Goal: Information Seeking & Learning: Learn about a topic

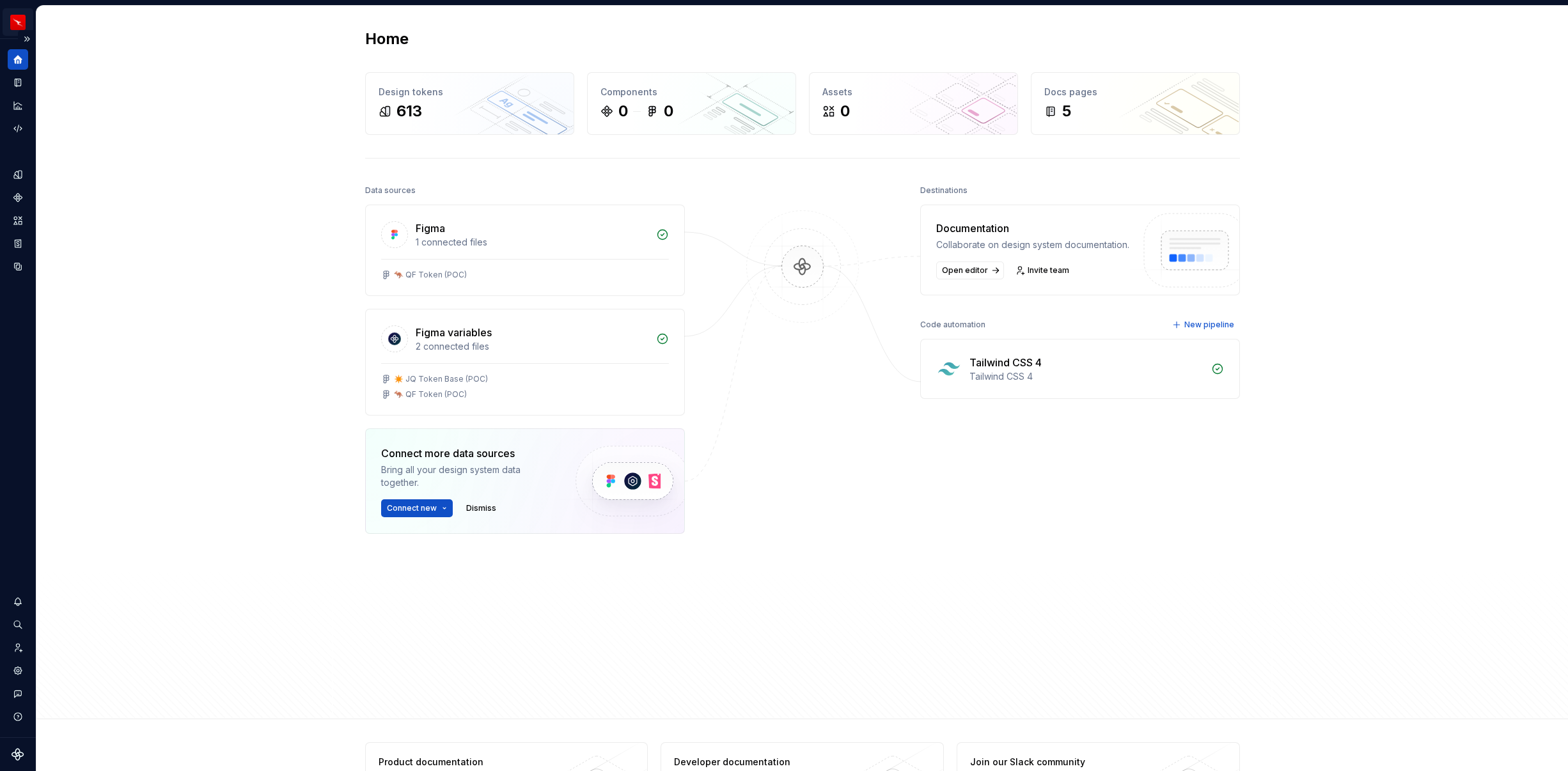
click at [22, 23] on html "QF multi-brand (Test) NL Design system data Home Design tokens 613 Components 0…" at bounding box center [784, 385] width 1568 height 771
click at [139, 314] on html "QF multi-brand (Test) NL Design system data Home Design tokens 613 Components 0…" at bounding box center [784, 385] width 1568 height 771
click at [14, 177] on icon "Design tokens" at bounding box center [17, 175] width 12 height 12
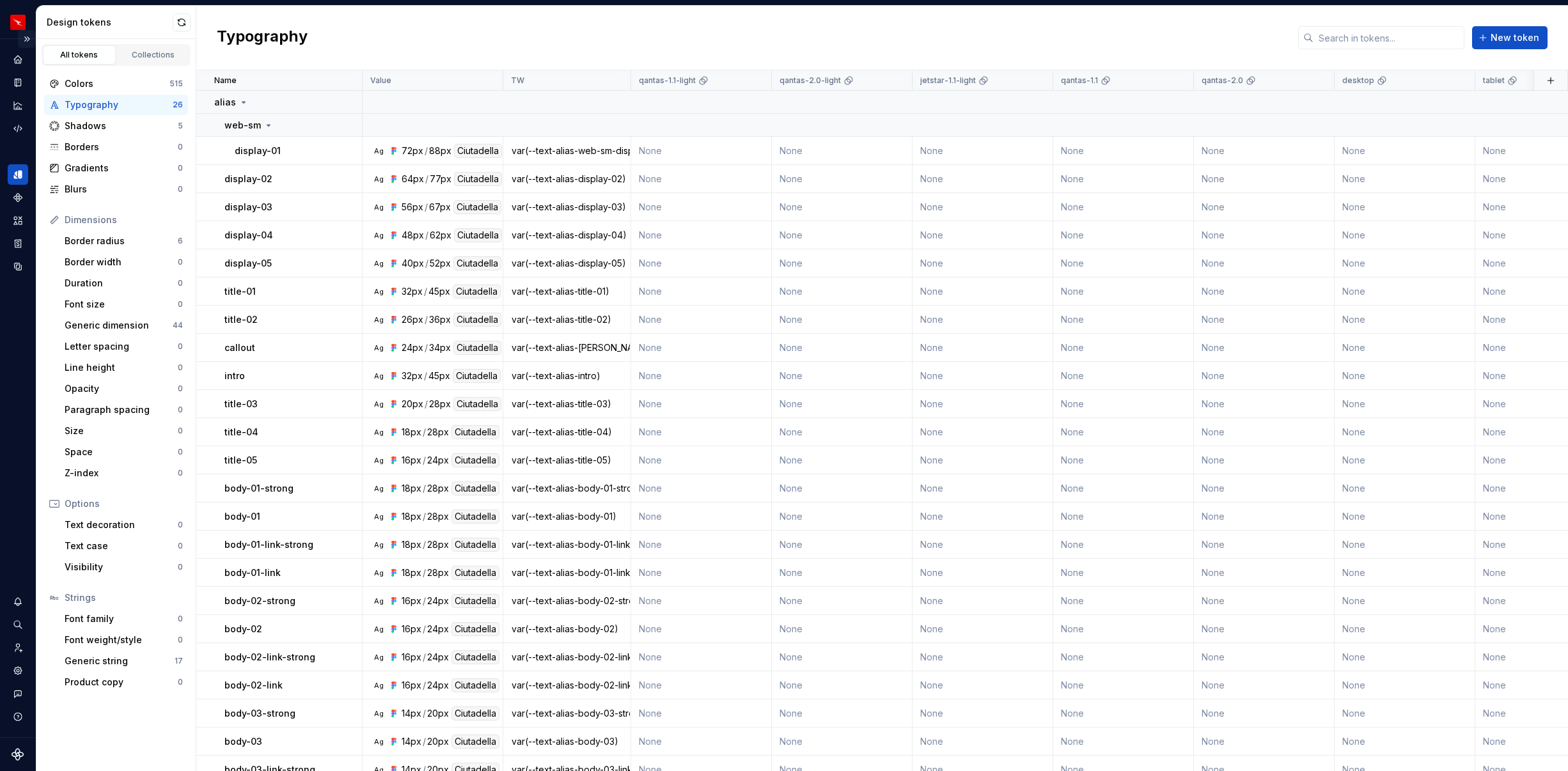
click at [24, 37] on button "Expand sidebar" at bounding box center [27, 39] width 18 height 18
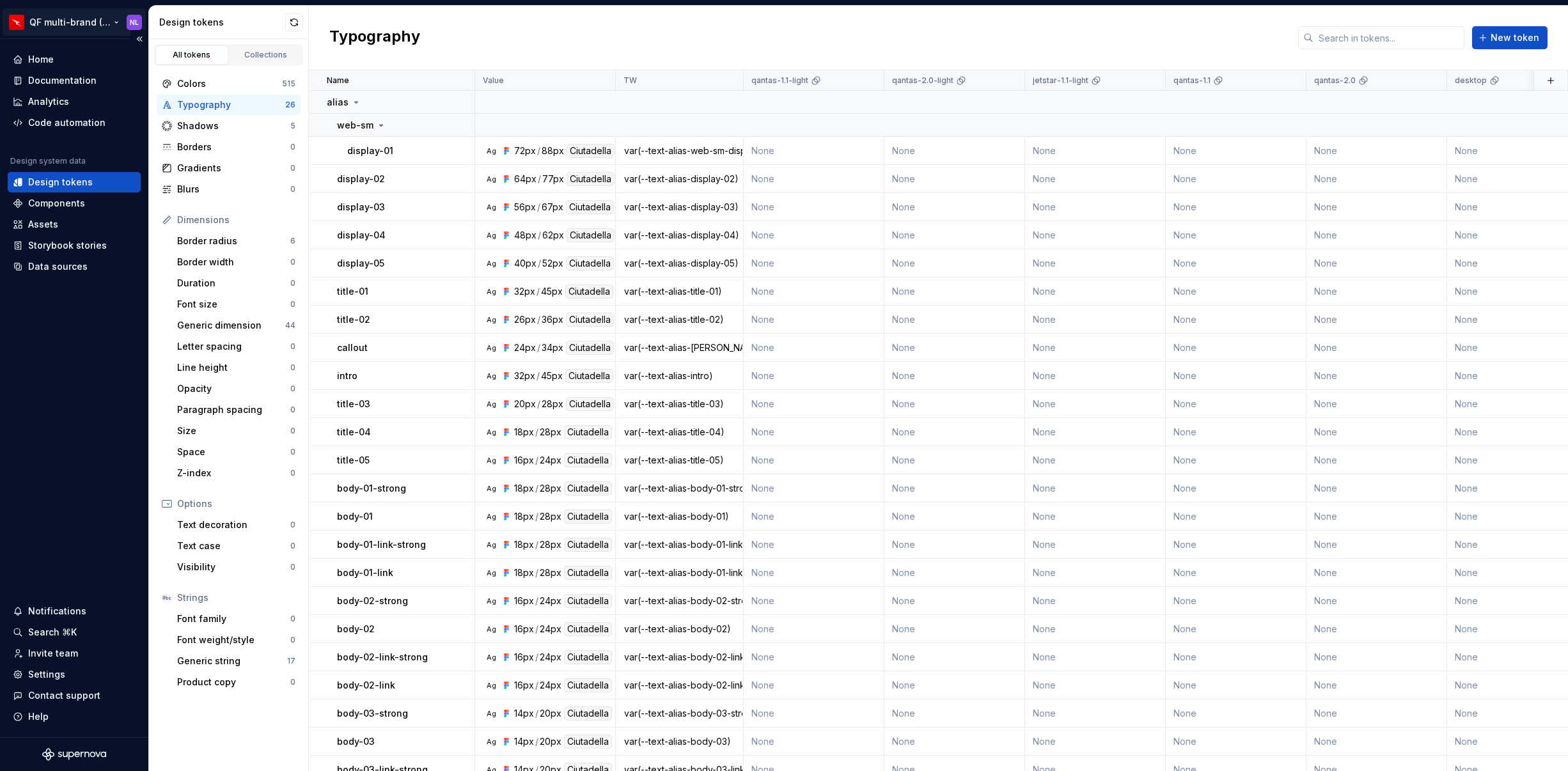
click at [58, 20] on html "QF multi-brand (Test) NL Home Documentation Analytics Code automation Design sy…" at bounding box center [784, 385] width 1568 height 771
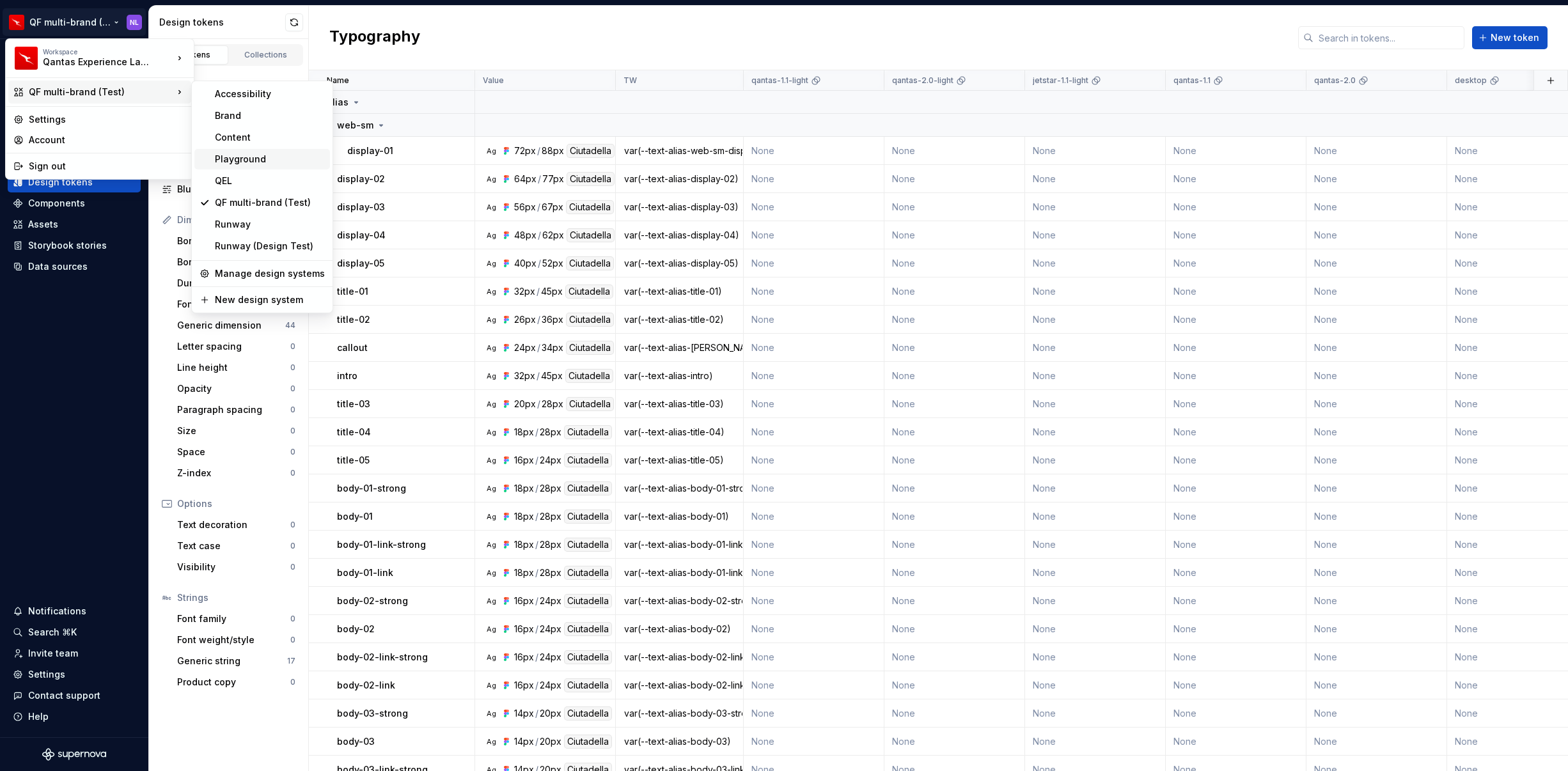
click at [242, 160] on div "Playground" at bounding box center [270, 159] width 110 height 13
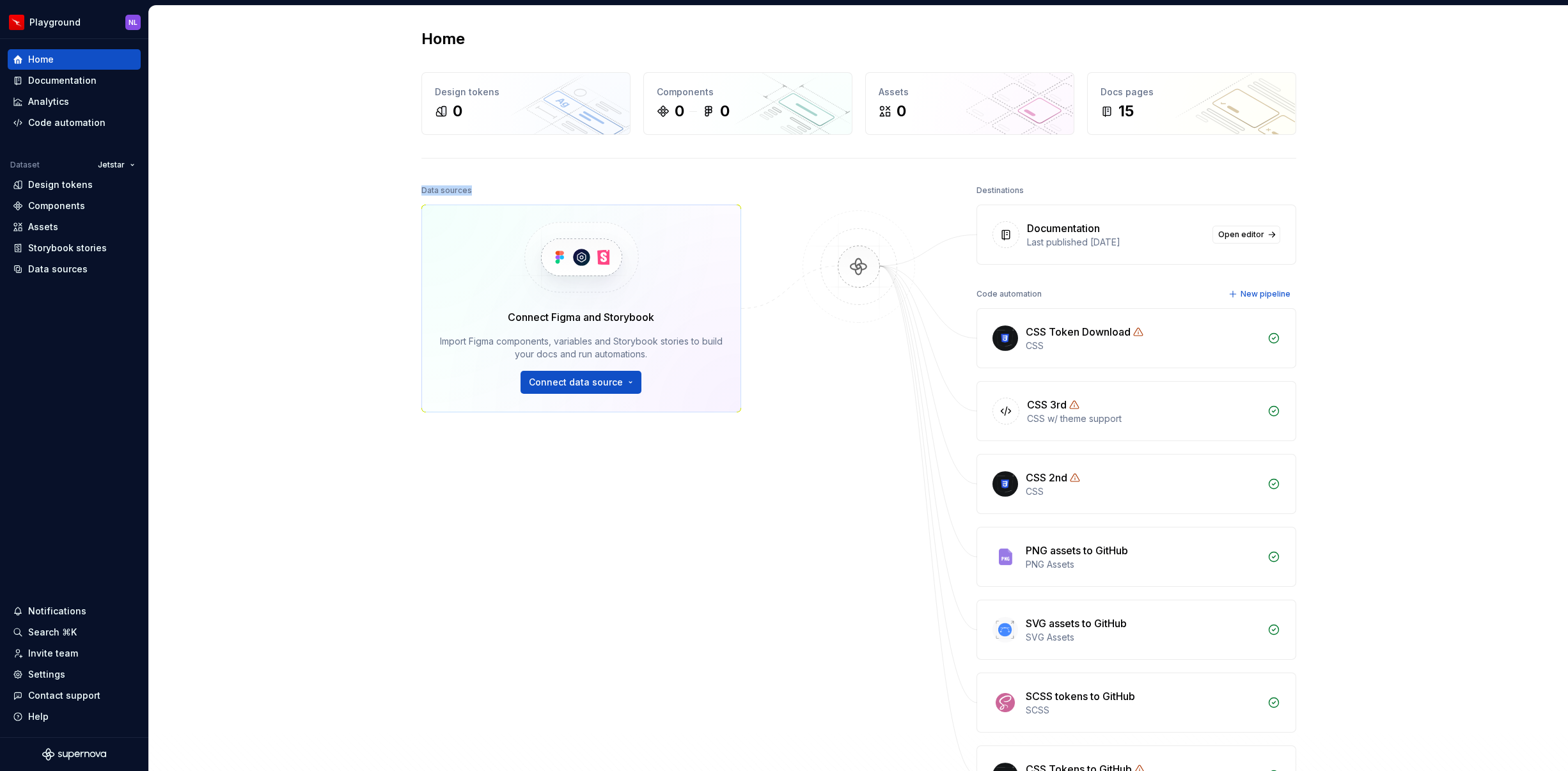
drag, startPoint x: 401, startPoint y: 176, endPoint x: 477, endPoint y: 201, distance: 80.0
click at [477, 201] on div "Home Design tokens 0 Components 0 0 Assets 0 Docs pages 15 Data sources Connect…" at bounding box center [858, 443] width 1419 height 874
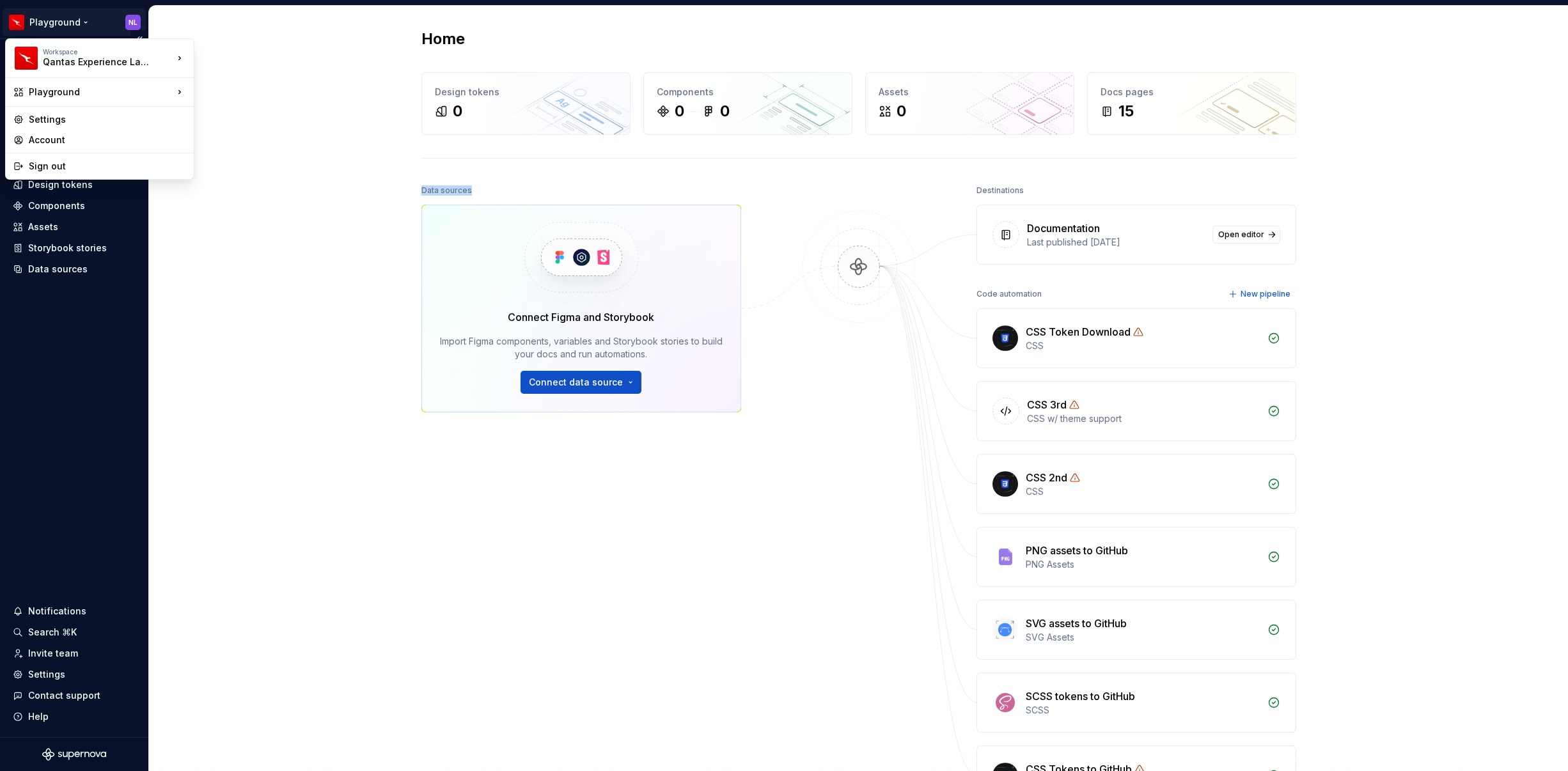
click at [81, 22] on html "Playground NL Home Documentation Analytics Code automation Dataset Jetstar Desi…" at bounding box center [784, 385] width 1568 height 771
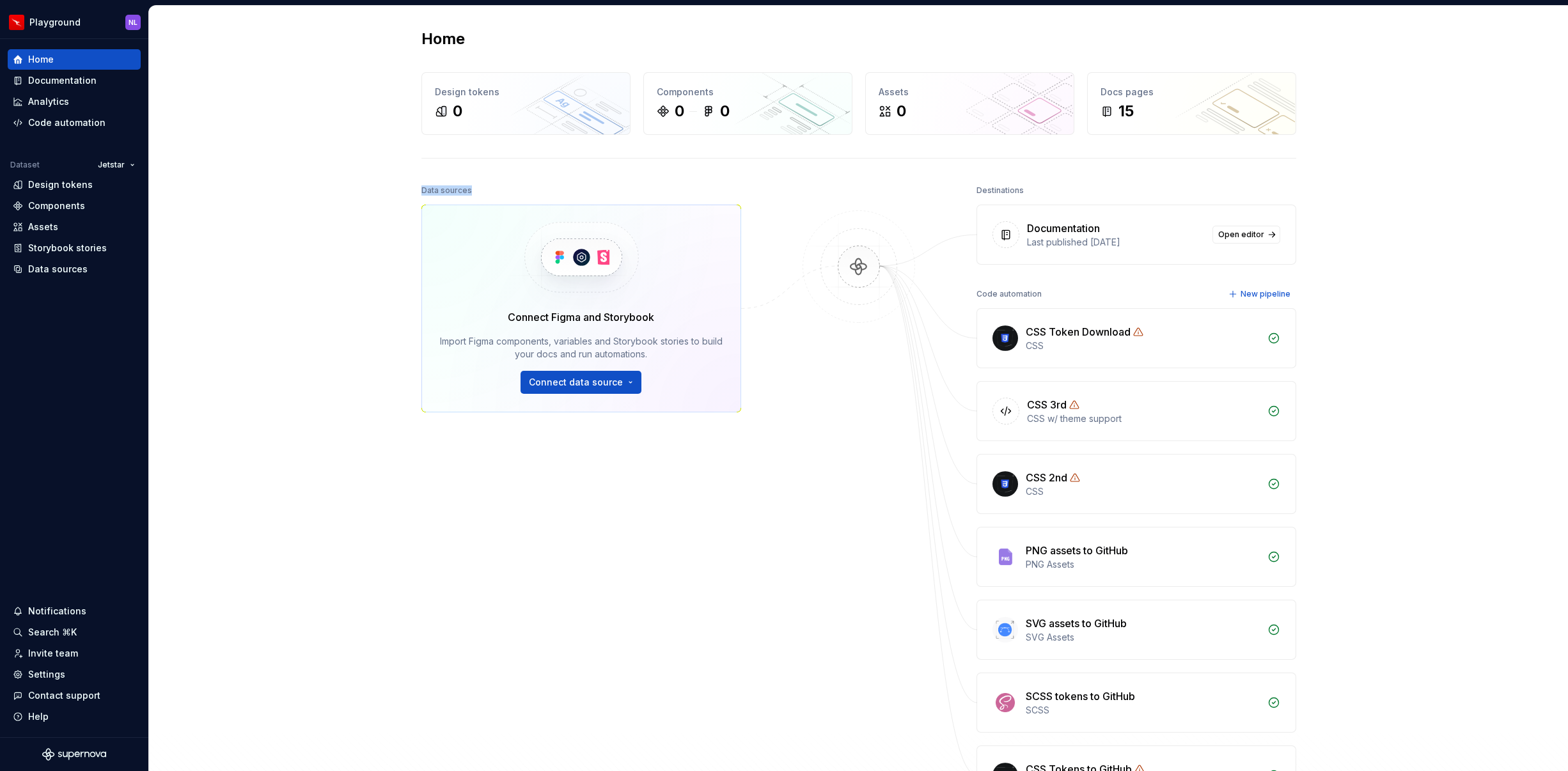
click at [319, 173] on html "Playground NL Home Documentation Analytics Code automation Dataset Jetstar Desi…" at bounding box center [784, 385] width 1568 height 771
click at [127, 165] on html "Playground NL Home Documentation Analytics Code automation Dataset Jetstar Desi…" at bounding box center [784, 385] width 1568 height 771
click at [134, 214] on div "Qantas" at bounding box center [158, 210] width 83 height 13
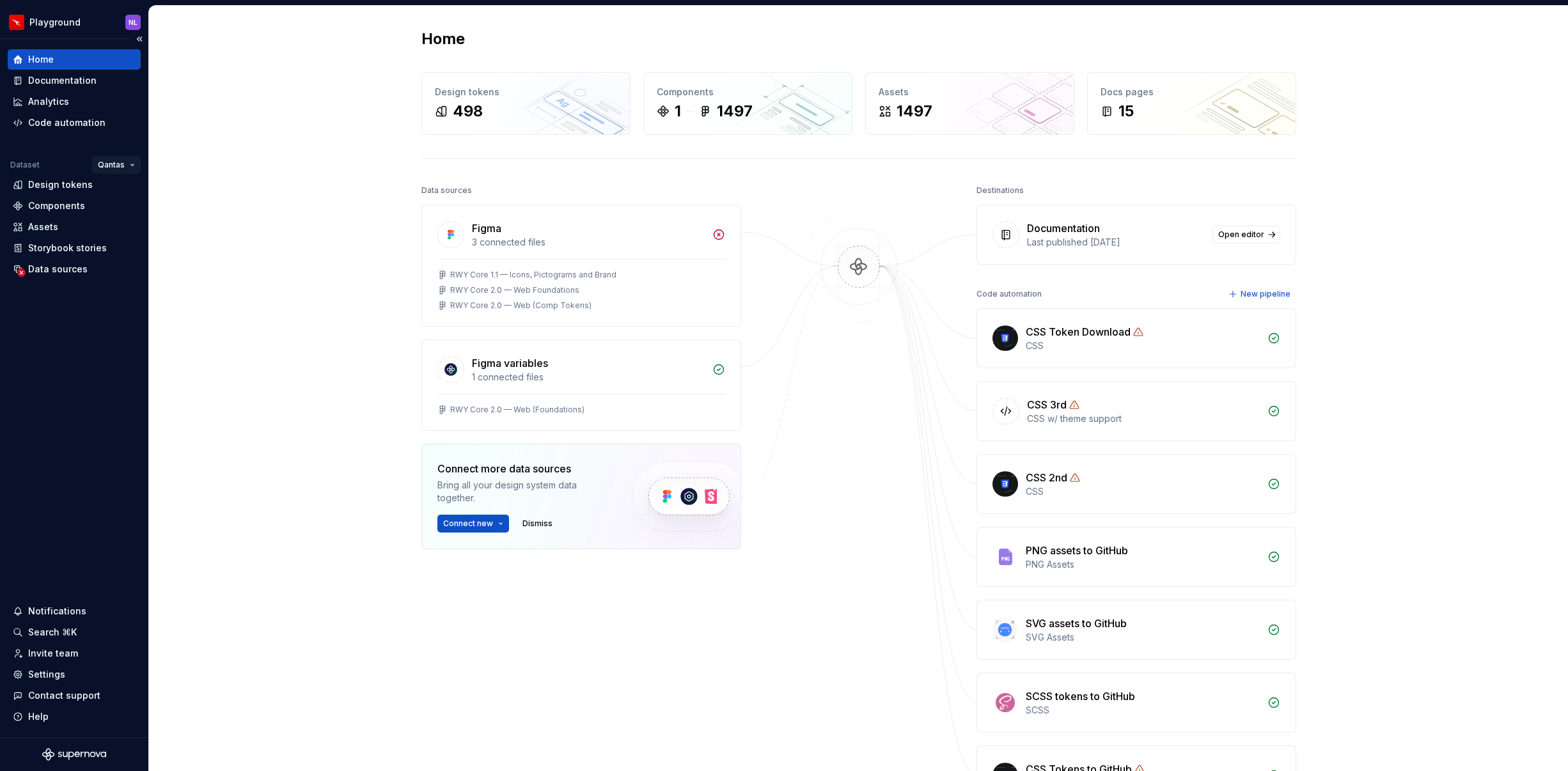
click at [128, 163] on html "Playground NL Home Documentation Analytics Code automation Dataset Qantas Desig…" at bounding box center [784, 385] width 1568 height 771
click at [118, 187] on div "Jetstar" at bounding box center [158, 190] width 83 height 13
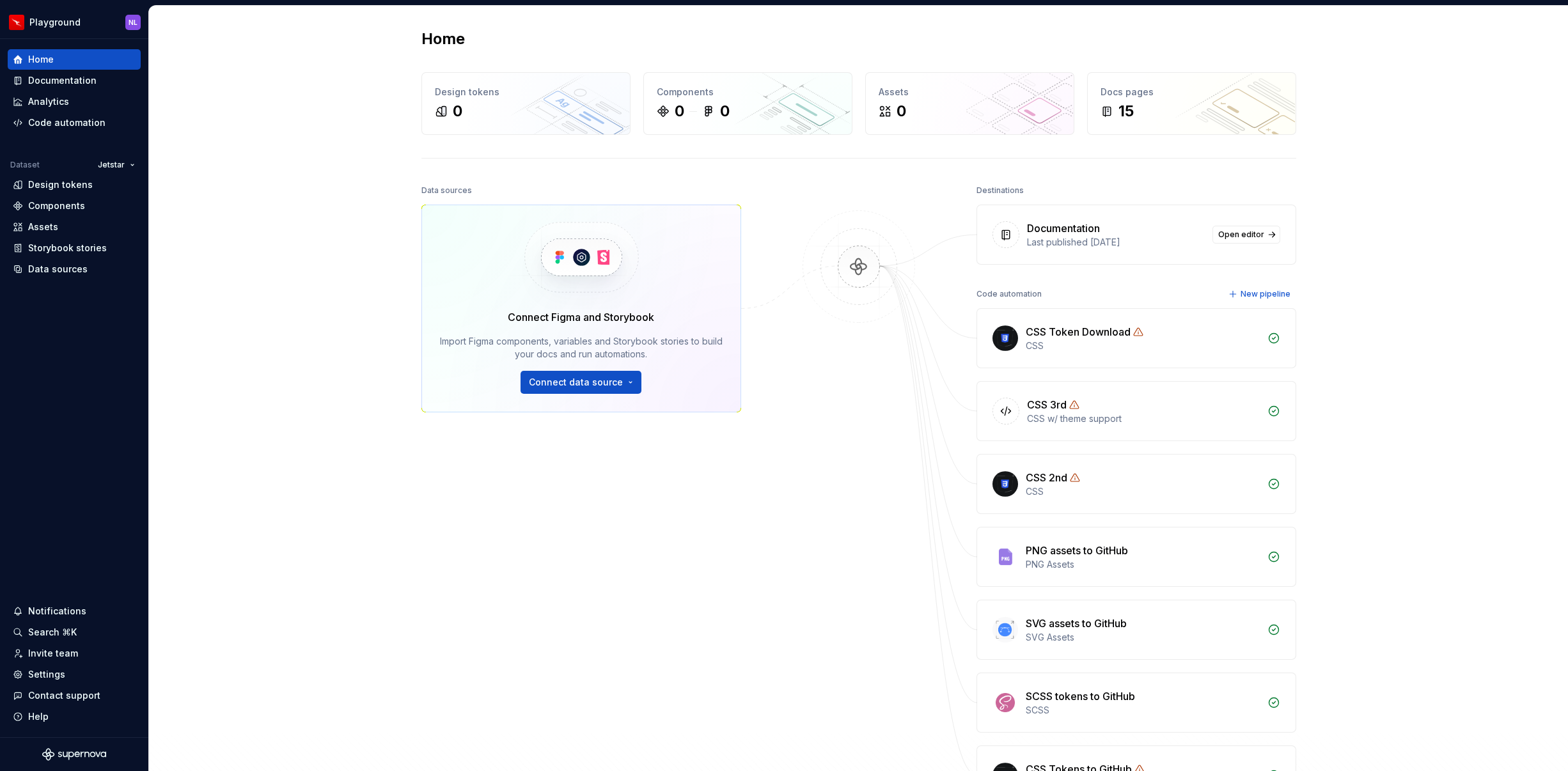
click at [288, 120] on div "Home Design tokens 0 Components 0 0 Assets 0 Docs pages 15 Data sources Connect…" at bounding box center [858, 443] width 1419 height 874
click at [79, 20] on html "Playground NL Home Documentation Analytics Code automation Dataset Jetstar Desi…" at bounding box center [784, 385] width 1568 height 771
drag, startPoint x: 245, startPoint y: 470, endPoint x: 830, endPoint y: 478, distance: 585.1
click at [251, 470] on html "Playground NL Home Documentation Analytics Code automation Dataset Jetstar Desi…" at bounding box center [784, 385] width 1568 height 771
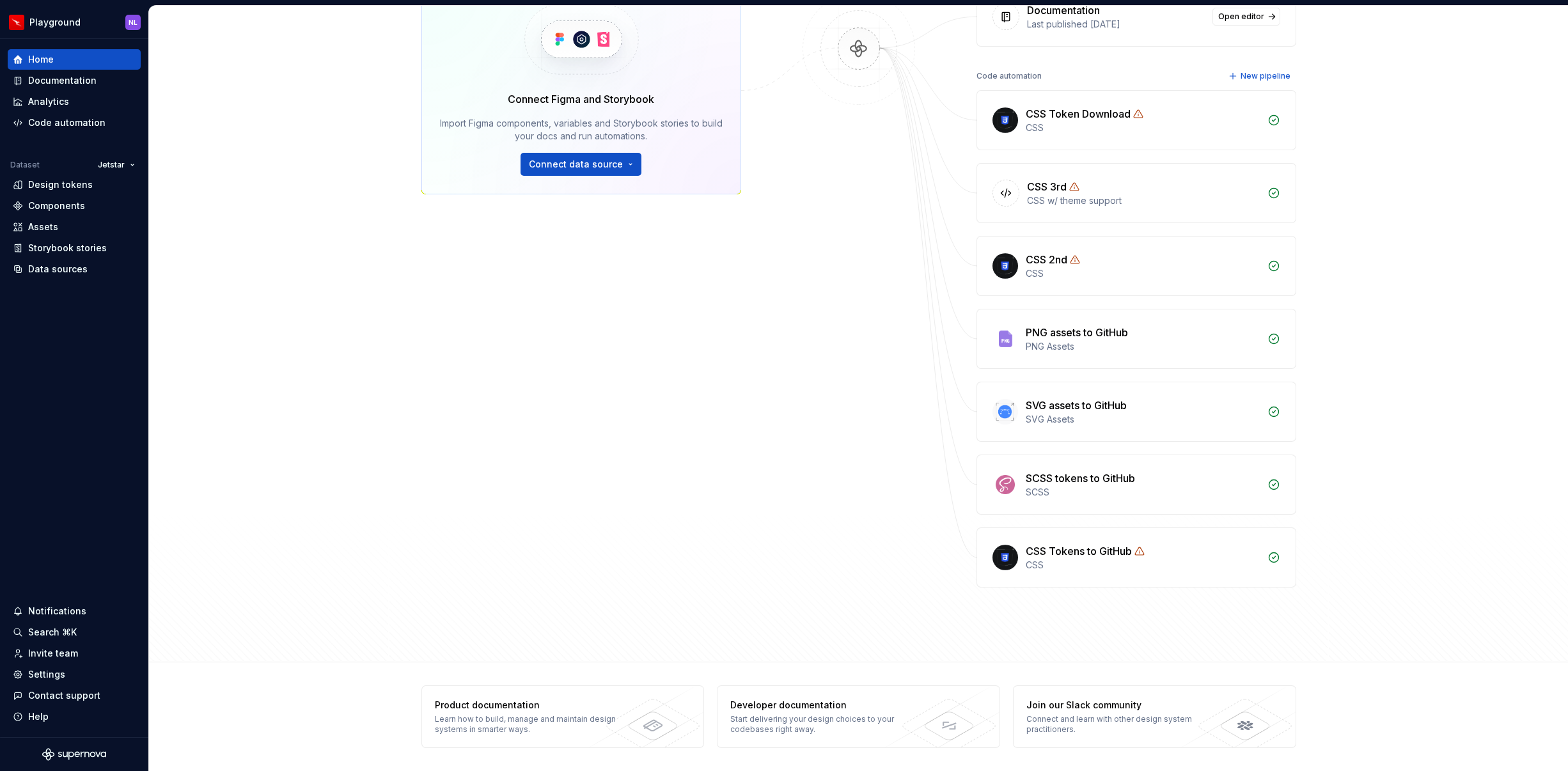
scroll to position [23, 0]
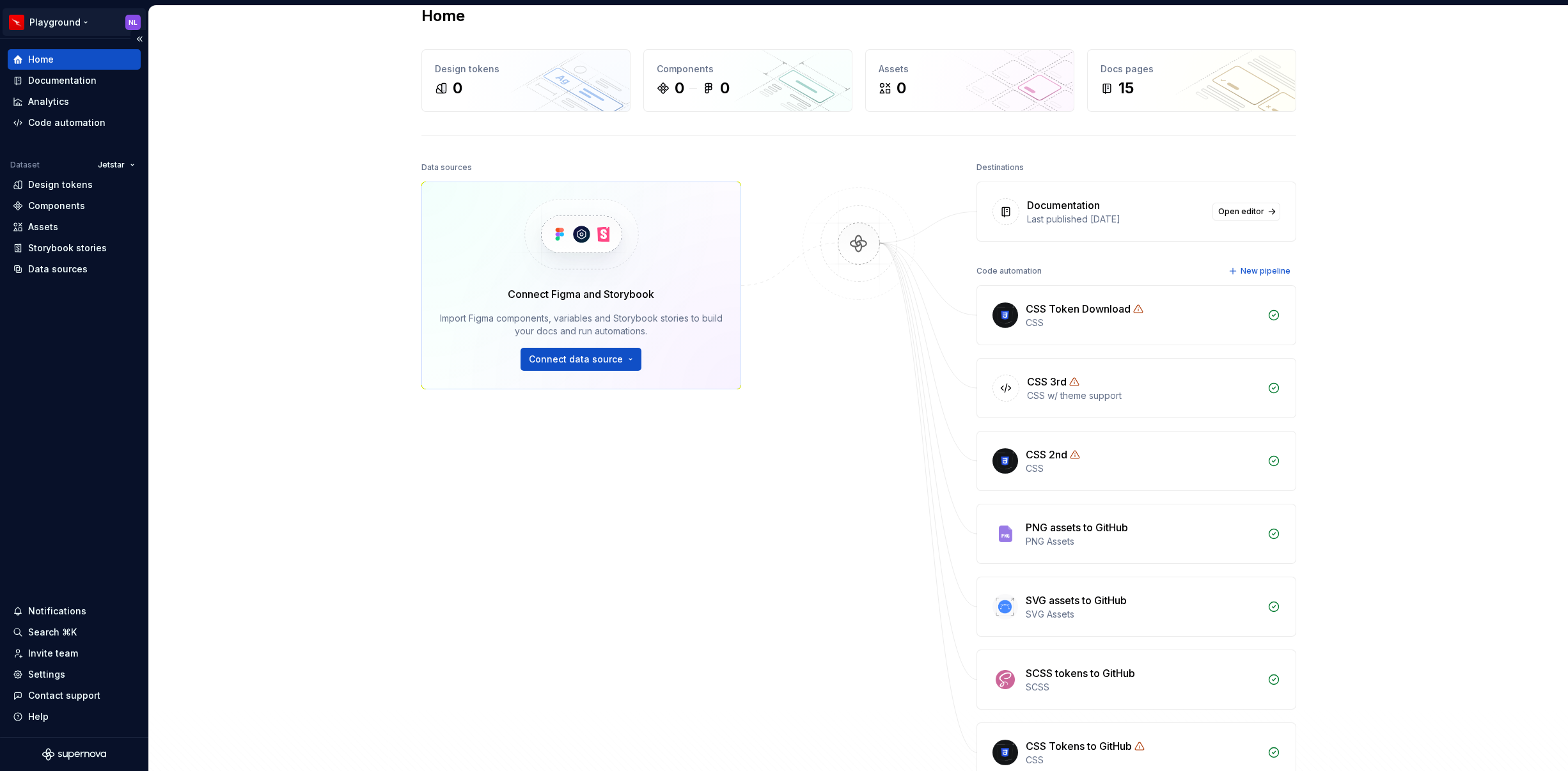
click at [67, 21] on html "Playground NL Home Documentation Analytics Code automation Dataset Jetstar Desi…" at bounding box center [784, 385] width 1568 height 771
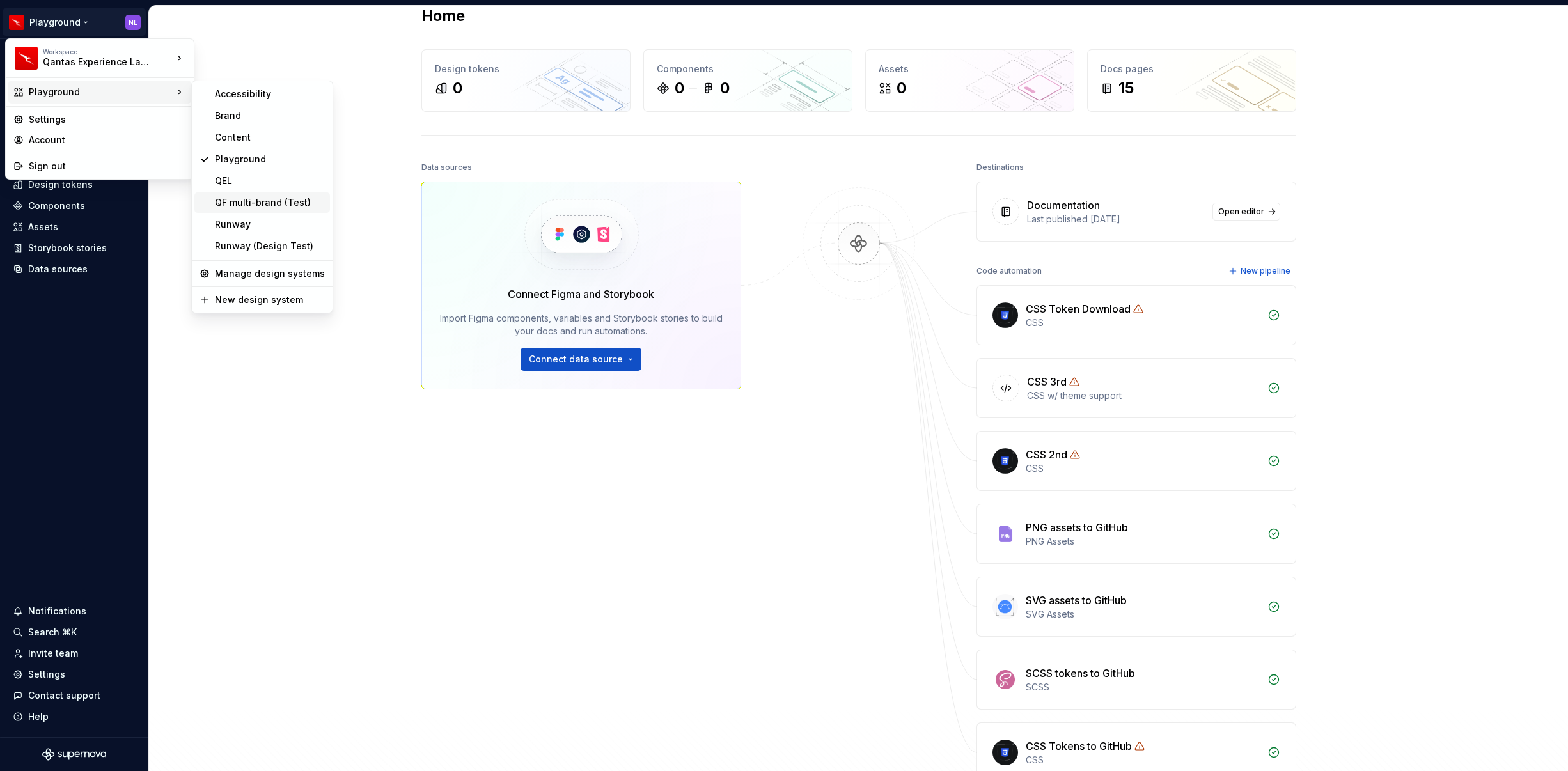
click at [270, 203] on div "QF multi-brand (Test)" at bounding box center [270, 203] width 110 height 13
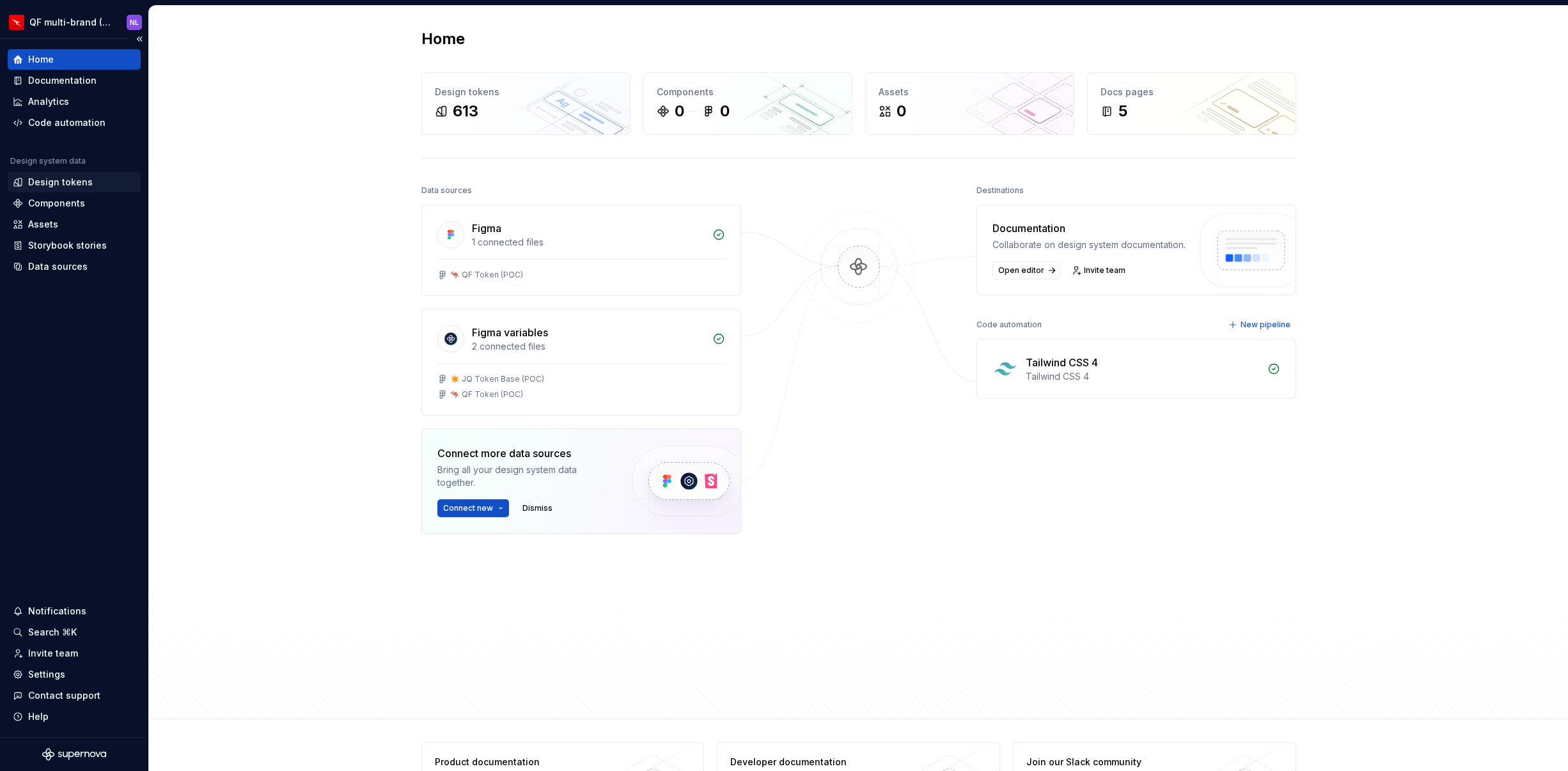
click at [74, 186] on div "Design tokens" at bounding box center [60, 182] width 65 height 13
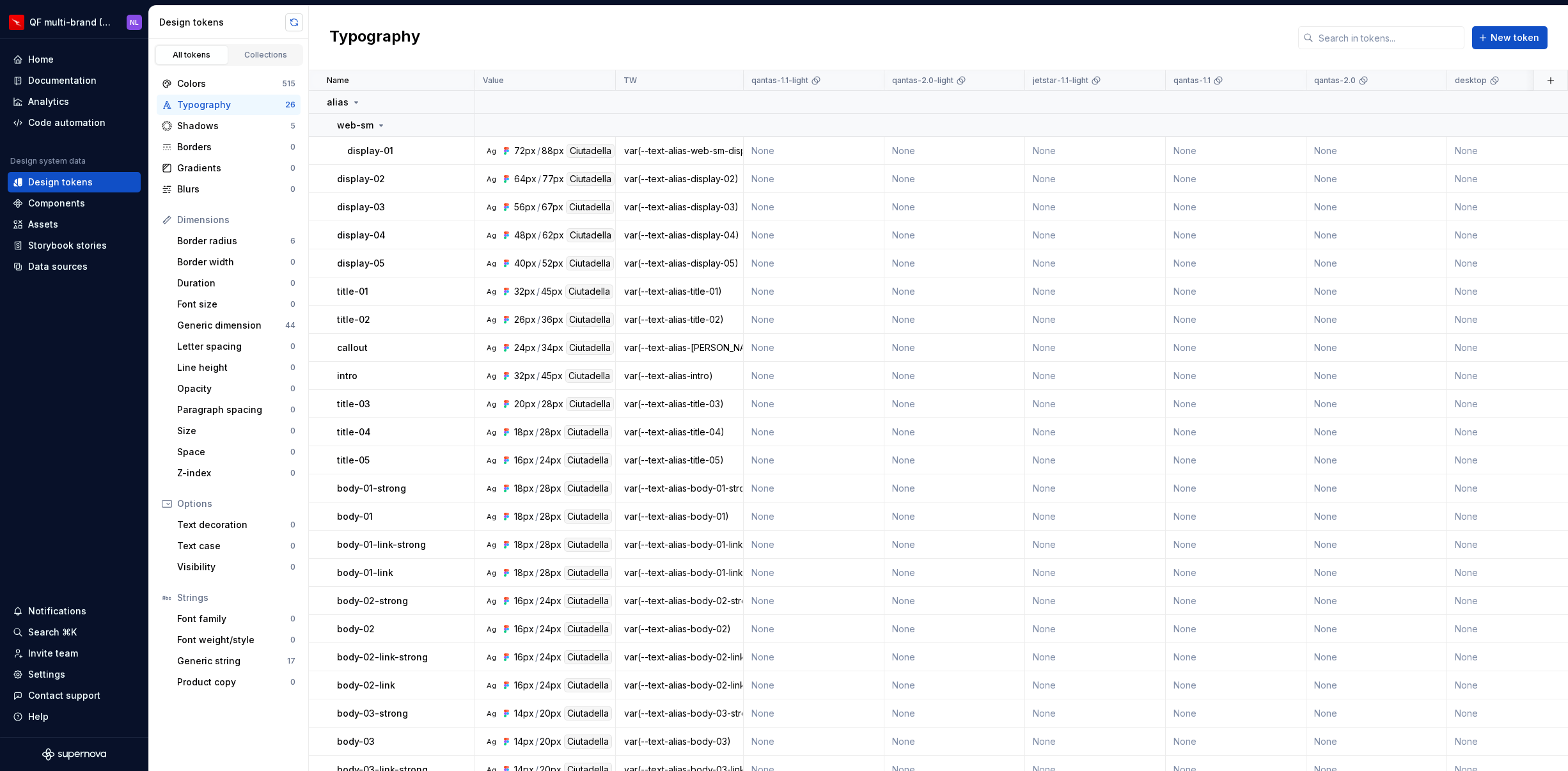
click at [295, 18] on button "button" at bounding box center [295, 23] width 18 height 18
click at [216, 84] on div "Colors" at bounding box center [230, 84] width 105 height 13
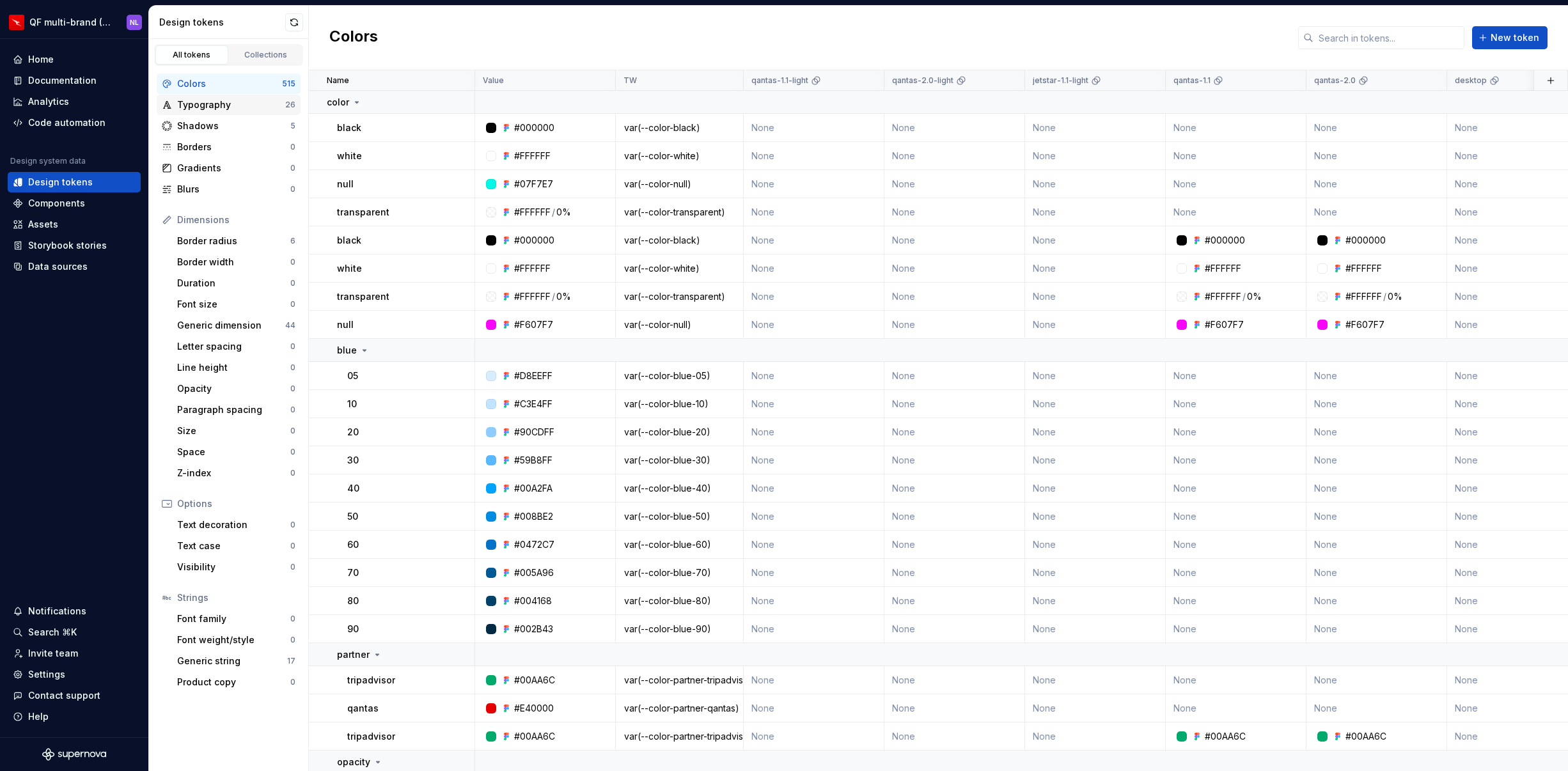
click at [224, 107] on div "Typography" at bounding box center [231, 105] width 108 height 13
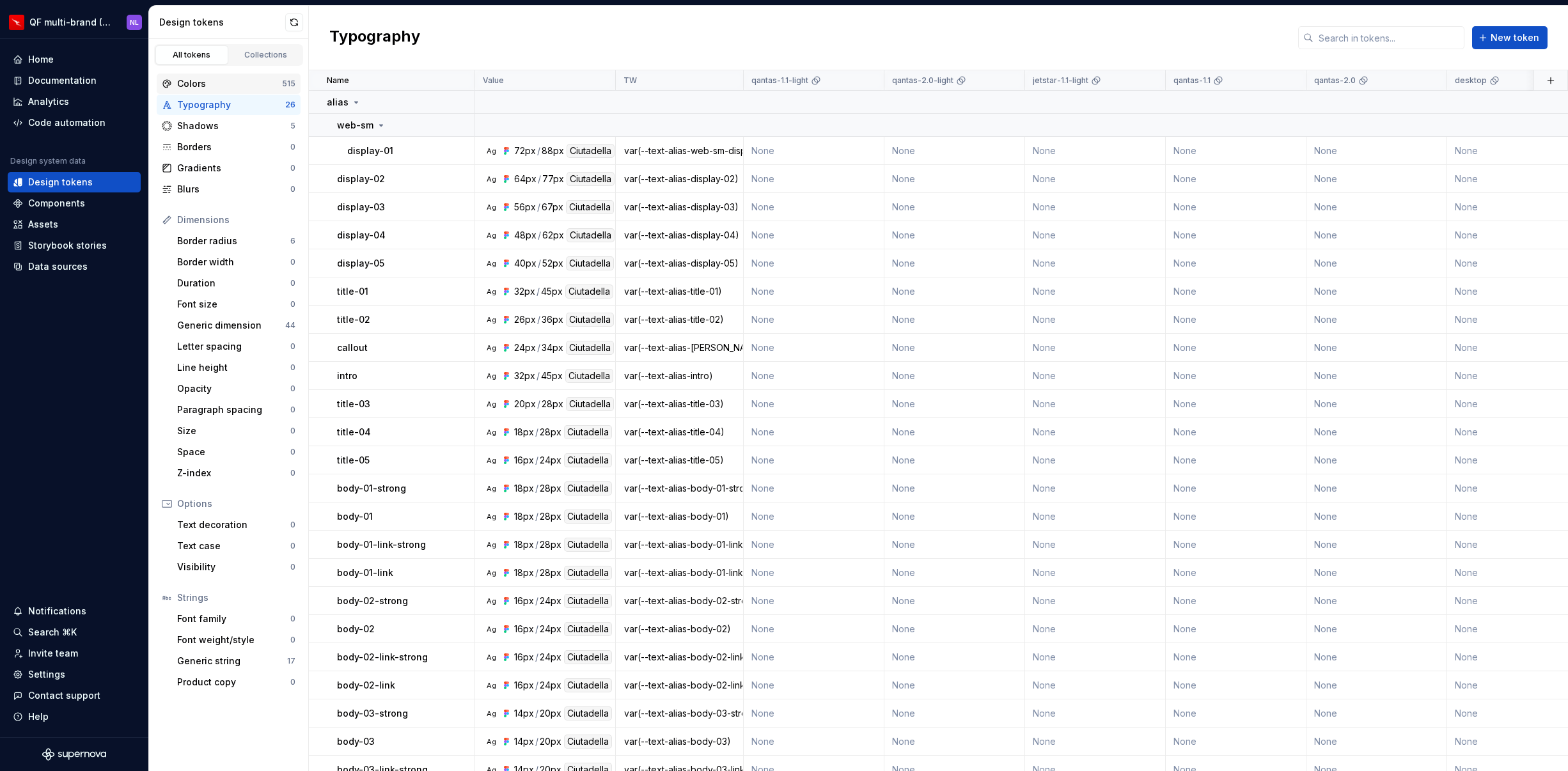
click at [241, 81] on div "Colors" at bounding box center [230, 84] width 105 height 13
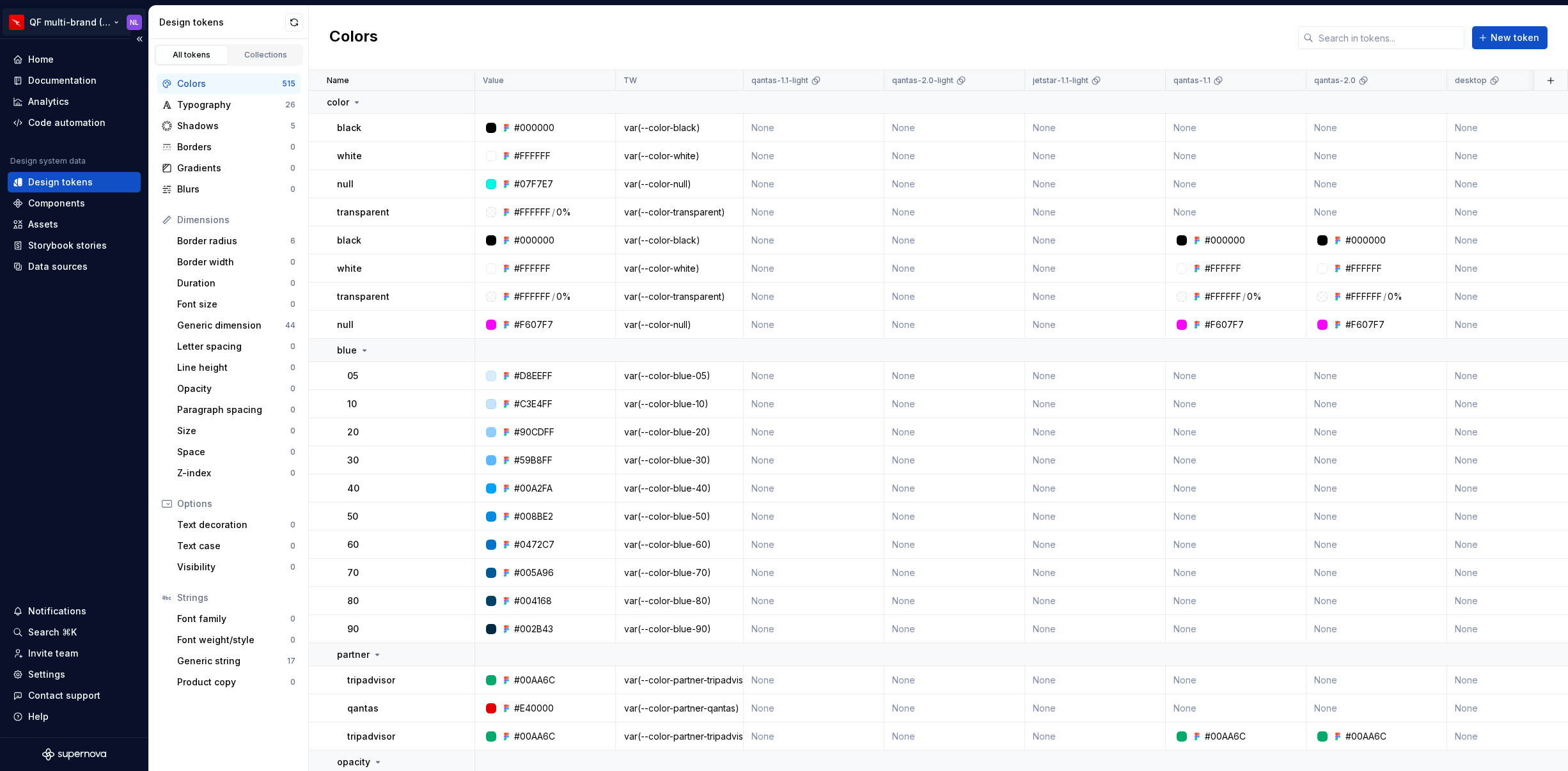
click at [57, 20] on html "QF multi-brand (Test) NL Home Documentation Analytics Code automation Design sy…" at bounding box center [784, 385] width 1568 height 771
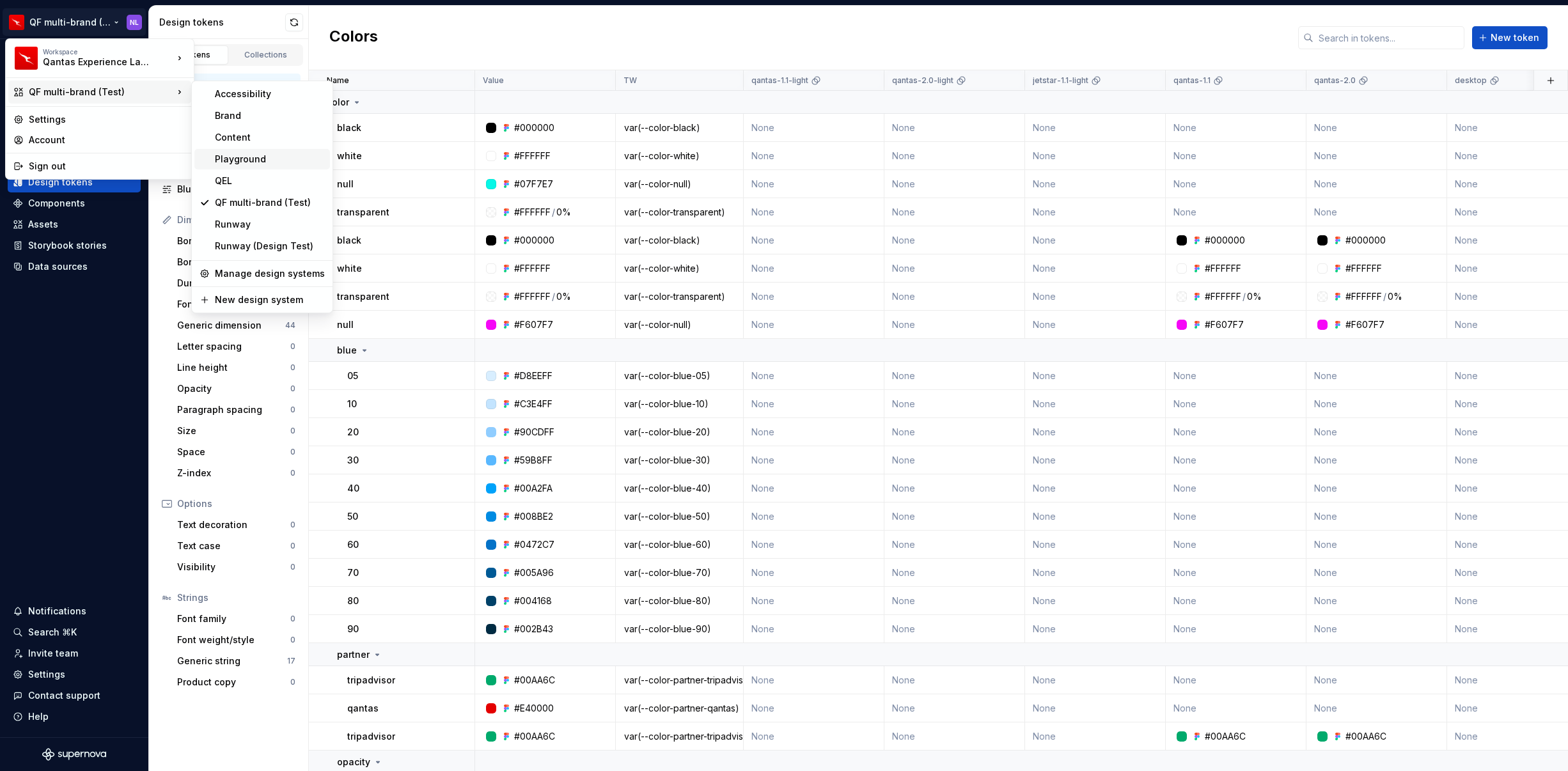
click at [262, 160] on div "Playground" at bounding box center [270, 159] width 110 height 13
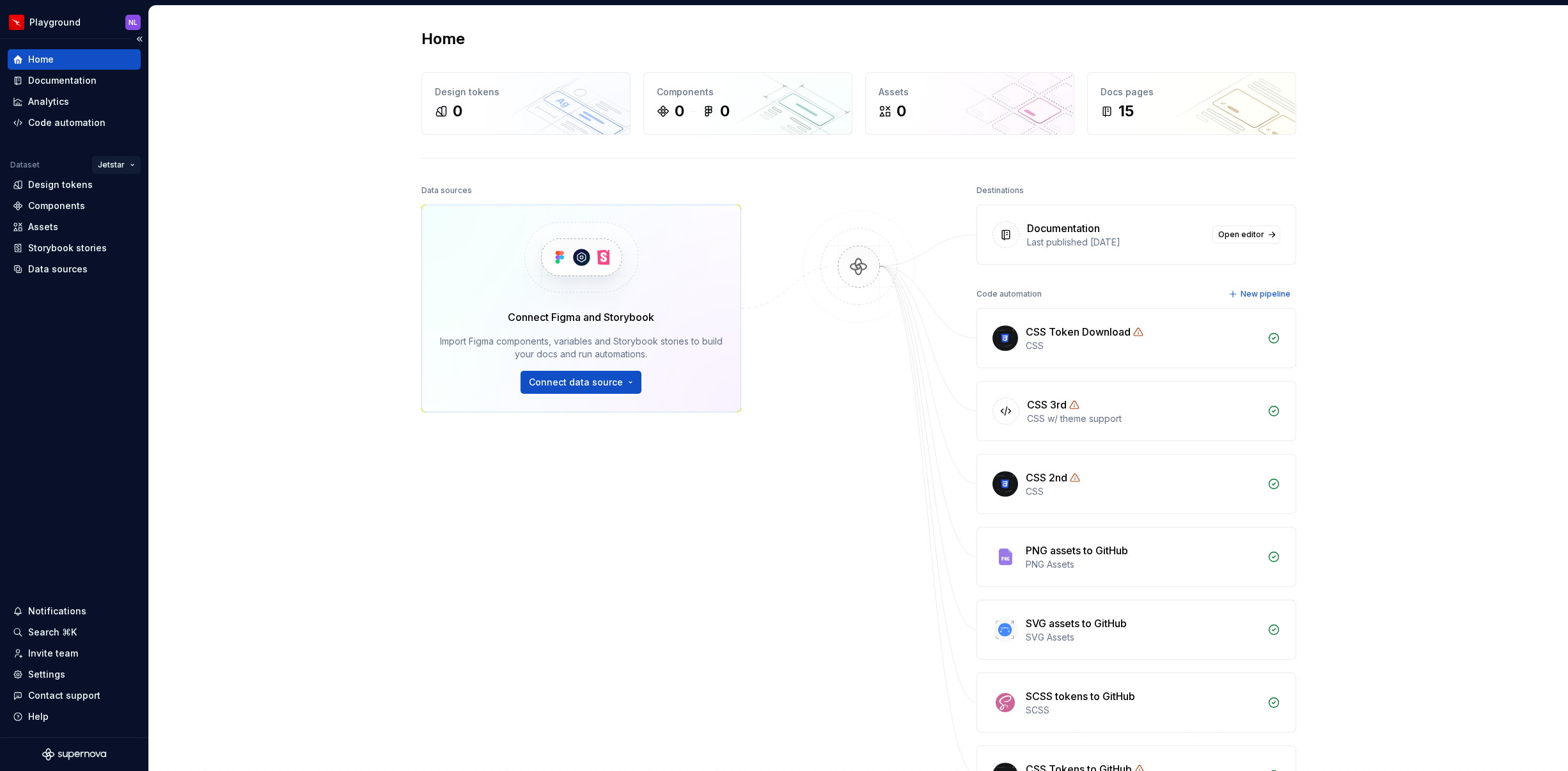
click at [127, 164] on html "Playground NL Home Documentation Analytics Code automation Dataset Jetstar Desi…" at bounding box center [784, 385] width 1568 height 771
click at [145, 237] on div "Manage datasets" at bounding box center [158, 237] width 83 height 13
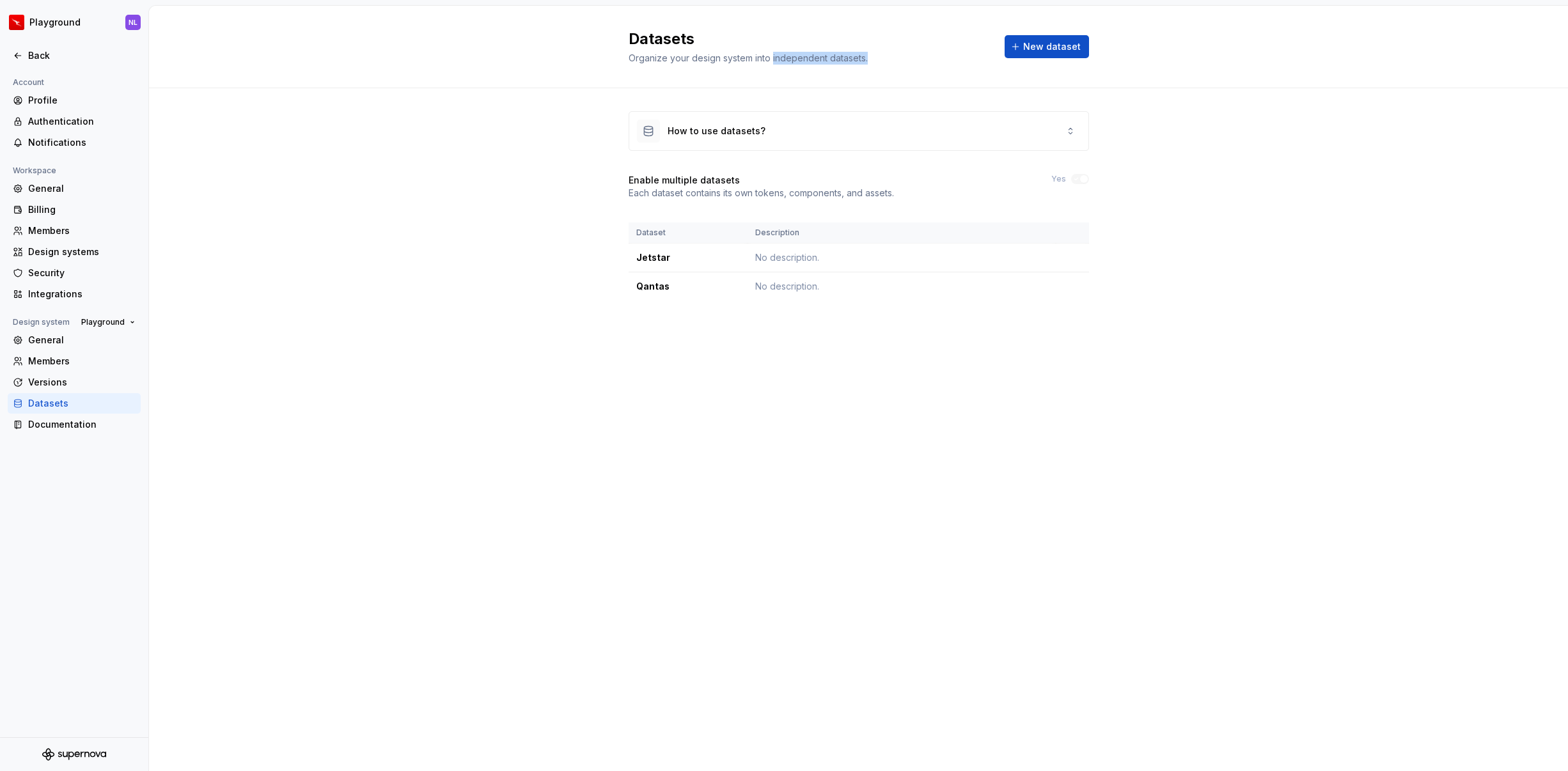
drag, startPoint x: 772, startPoint y: 59, endPoint x: 870, endPoint y: 60, distance: 98.0
click at [870, 60] on div "Organize your design system into independent datasets." at bounding box center [809, 59] width 360 height 13
click at [704, 137] on div "How to use datasets?" at bounding box center [716, 131] width 98 height 13
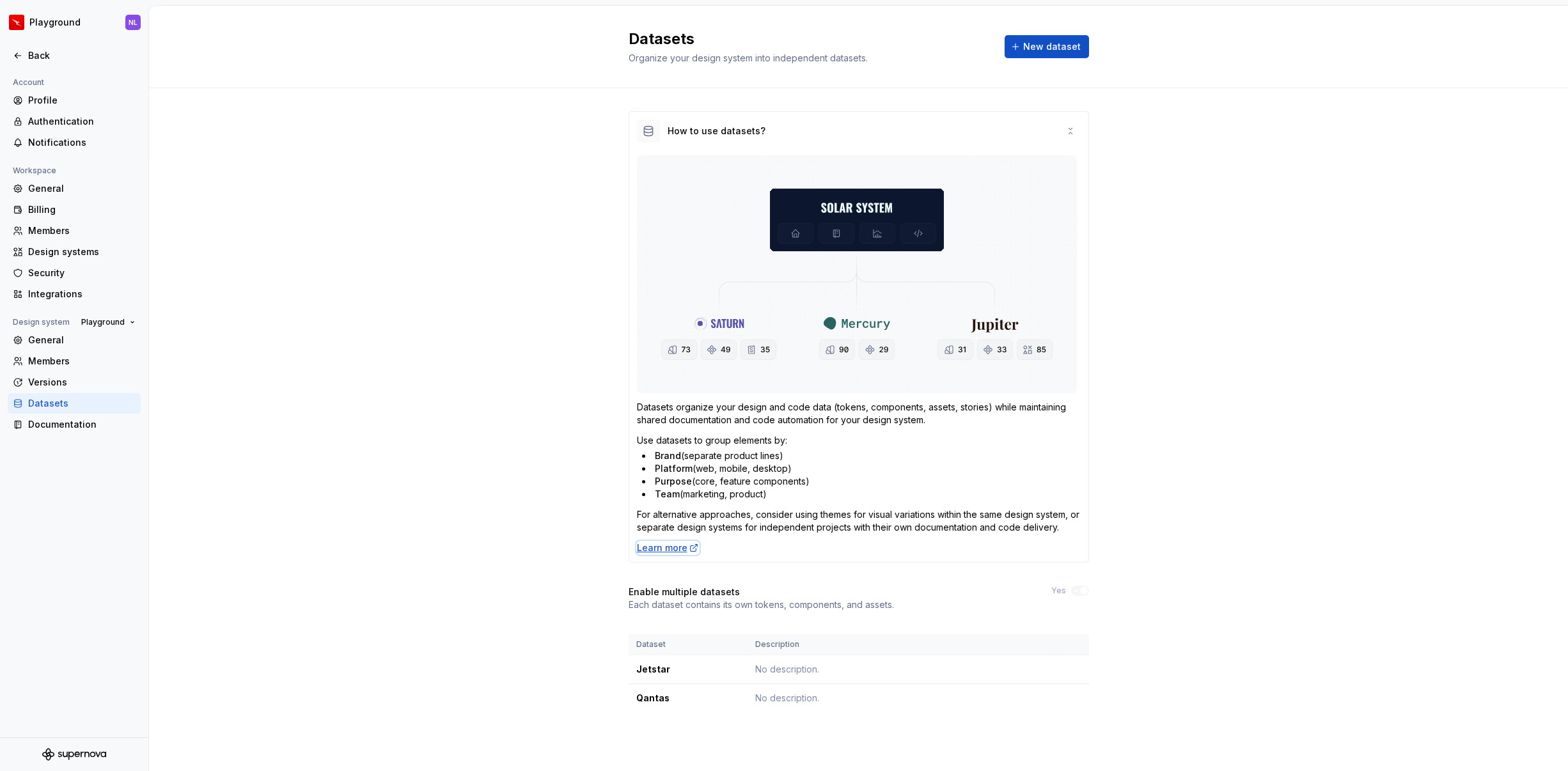
click at [666, 548] on div "Learn more" at bounding box center [668, 548] width 62 height 13
drag, startPoint x: 323, startPoint y: 265, endPoint x: 281, endPoint y: 244, distance: 47.0
click at [323, 265] on div "How to use datasets? Datasets organize your design and code data (tokens, compo…" at bounding box center [858, 423] width 1419 height 672
click at [35, 49] on div "Back" at bounding box center [81, 56] width 107 height 13
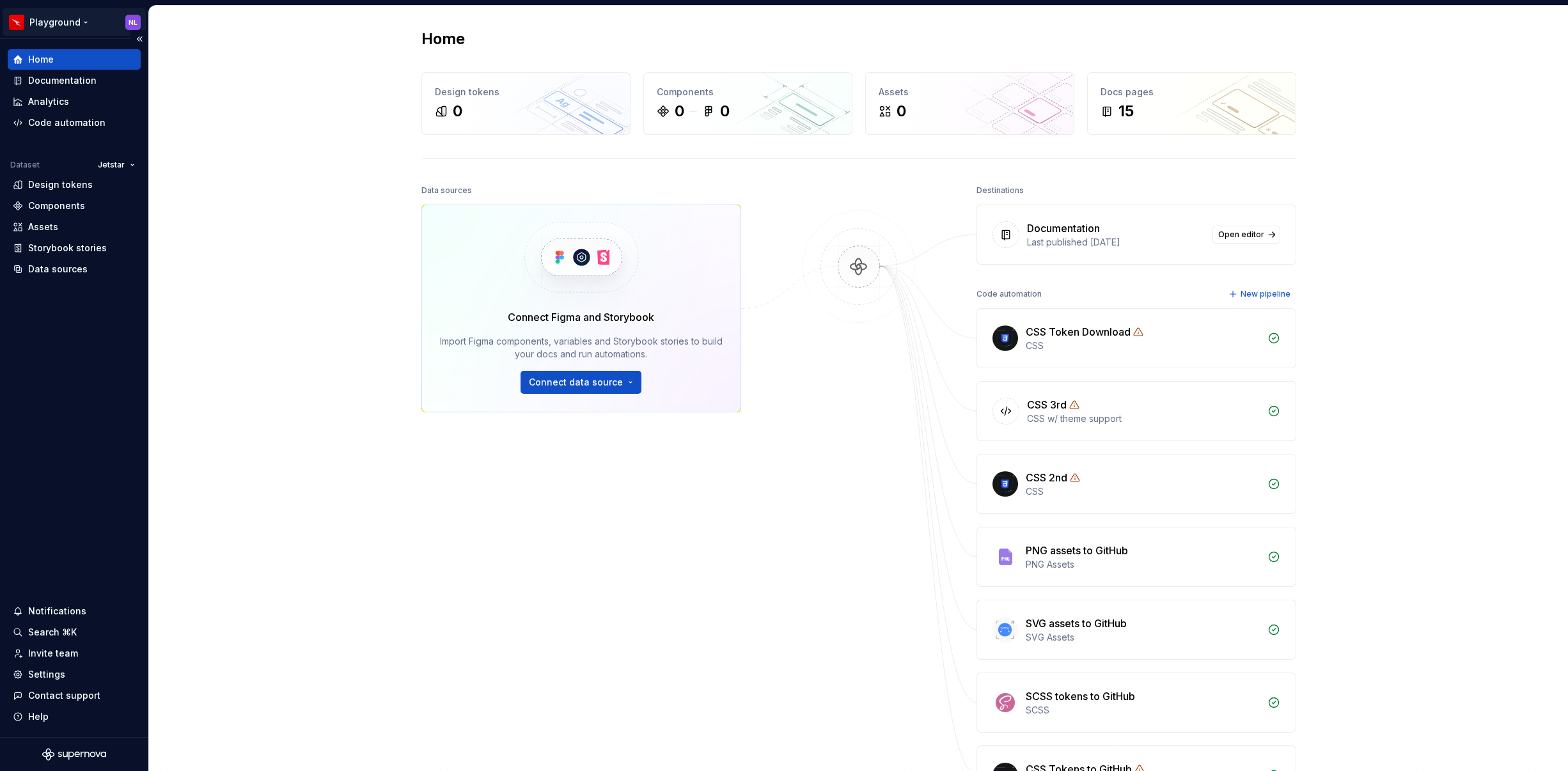
click at [74, 20] on html "Playground NL Home Documentation Analytics Code automation Dataset Jetstar Desi…" at bounding box center [784, 385] width 1568 height 771
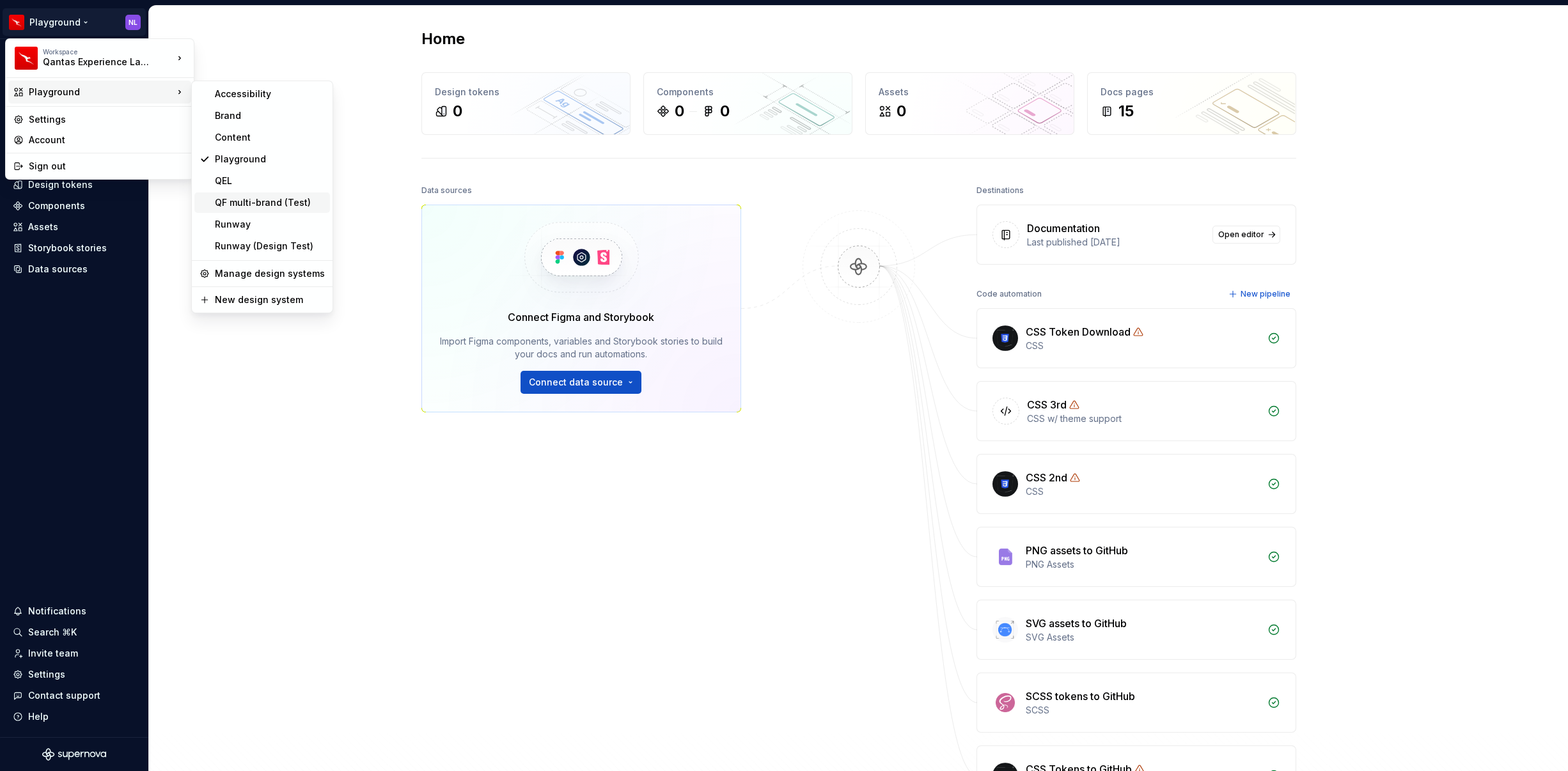
click at [269, 203] on div "QF multi-brand (Test)" at bounding box center [270, 203] width 110 height 13
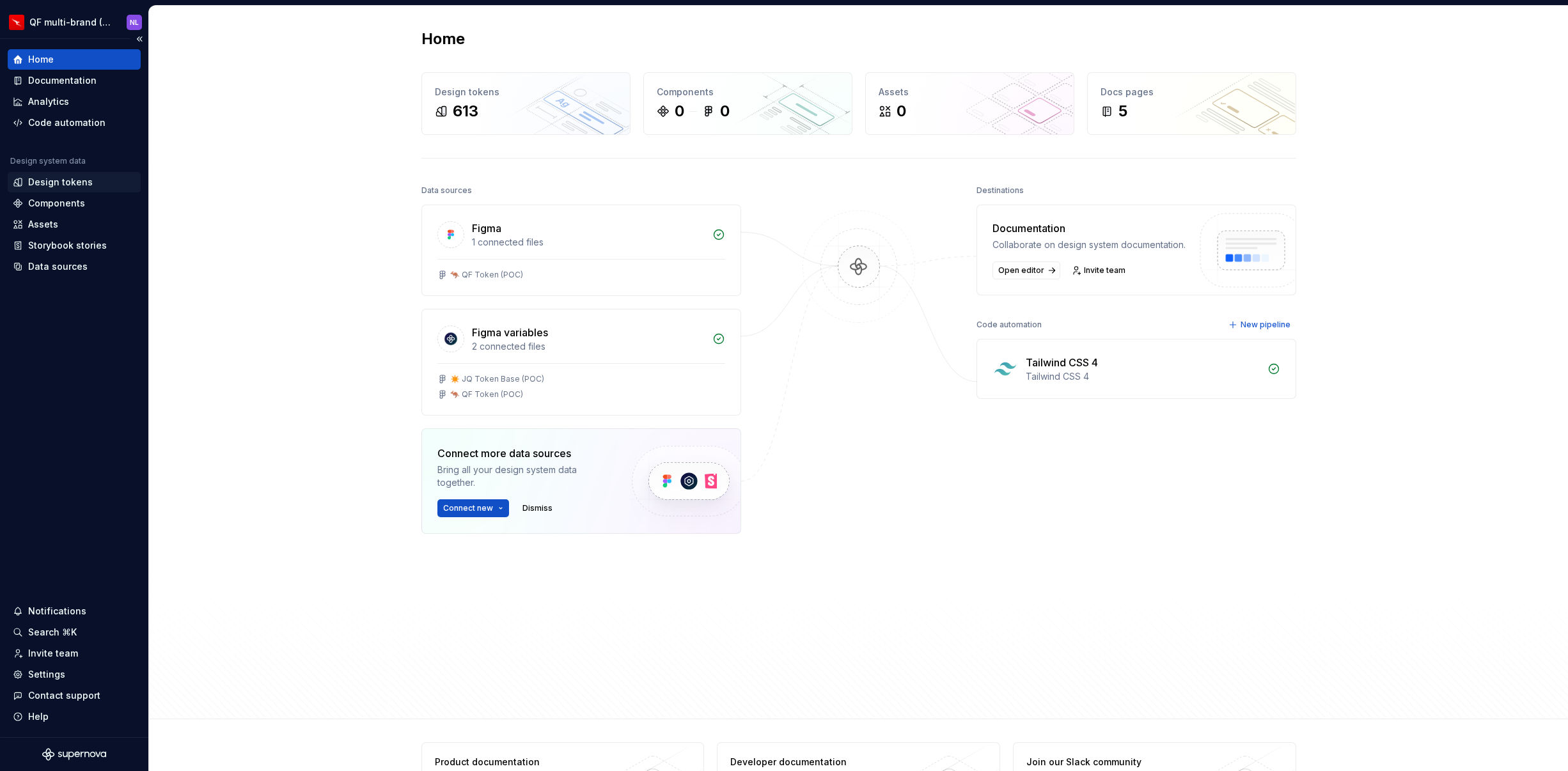
click at [57, 182] on div "Design tokens" at bounding box center [60, 182] width 65 height 13
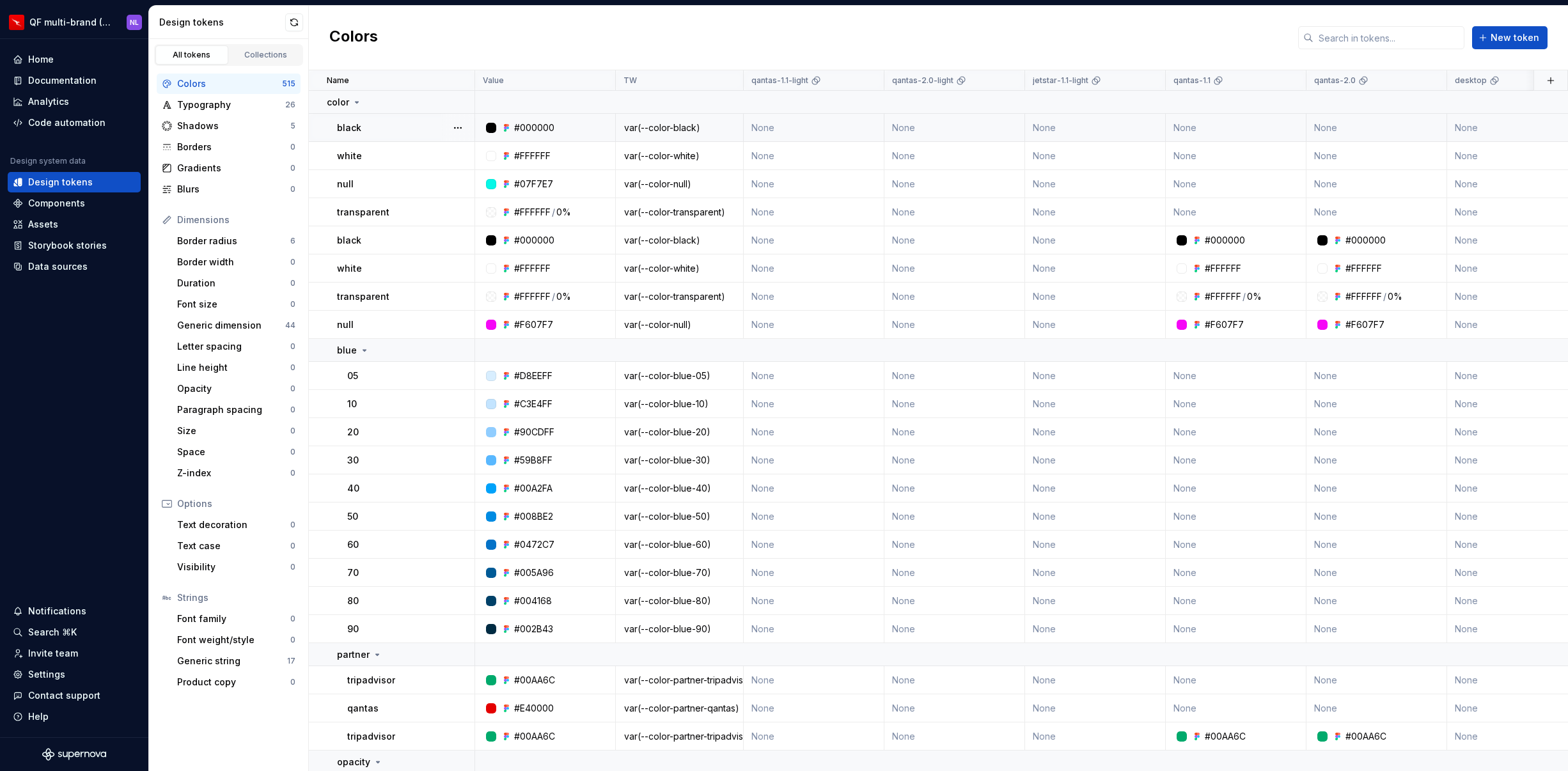
click at [865, 139] on td "None" at bounding box center [814, 127] width 141 height 28
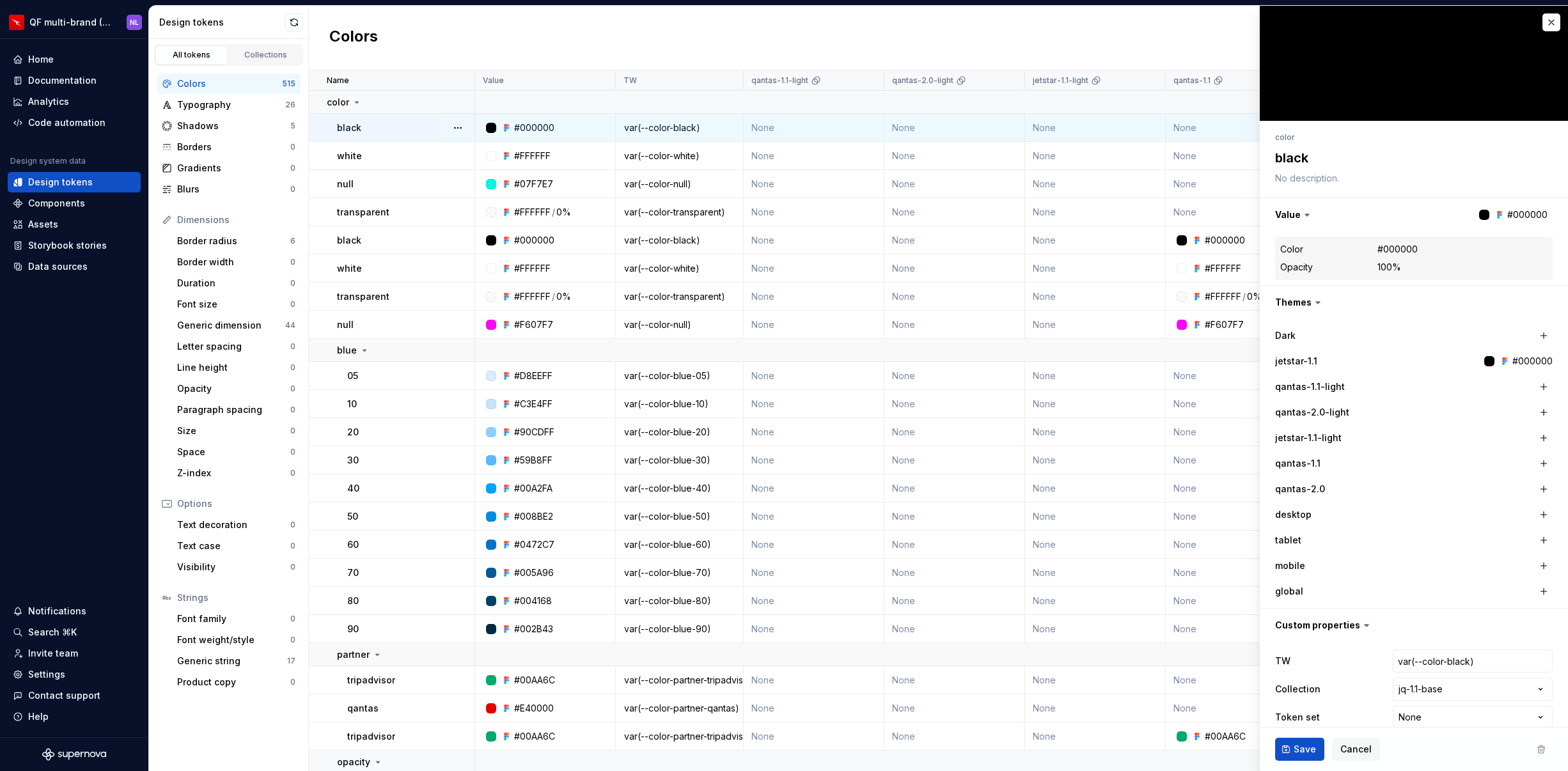
scroll to position [18, 0]
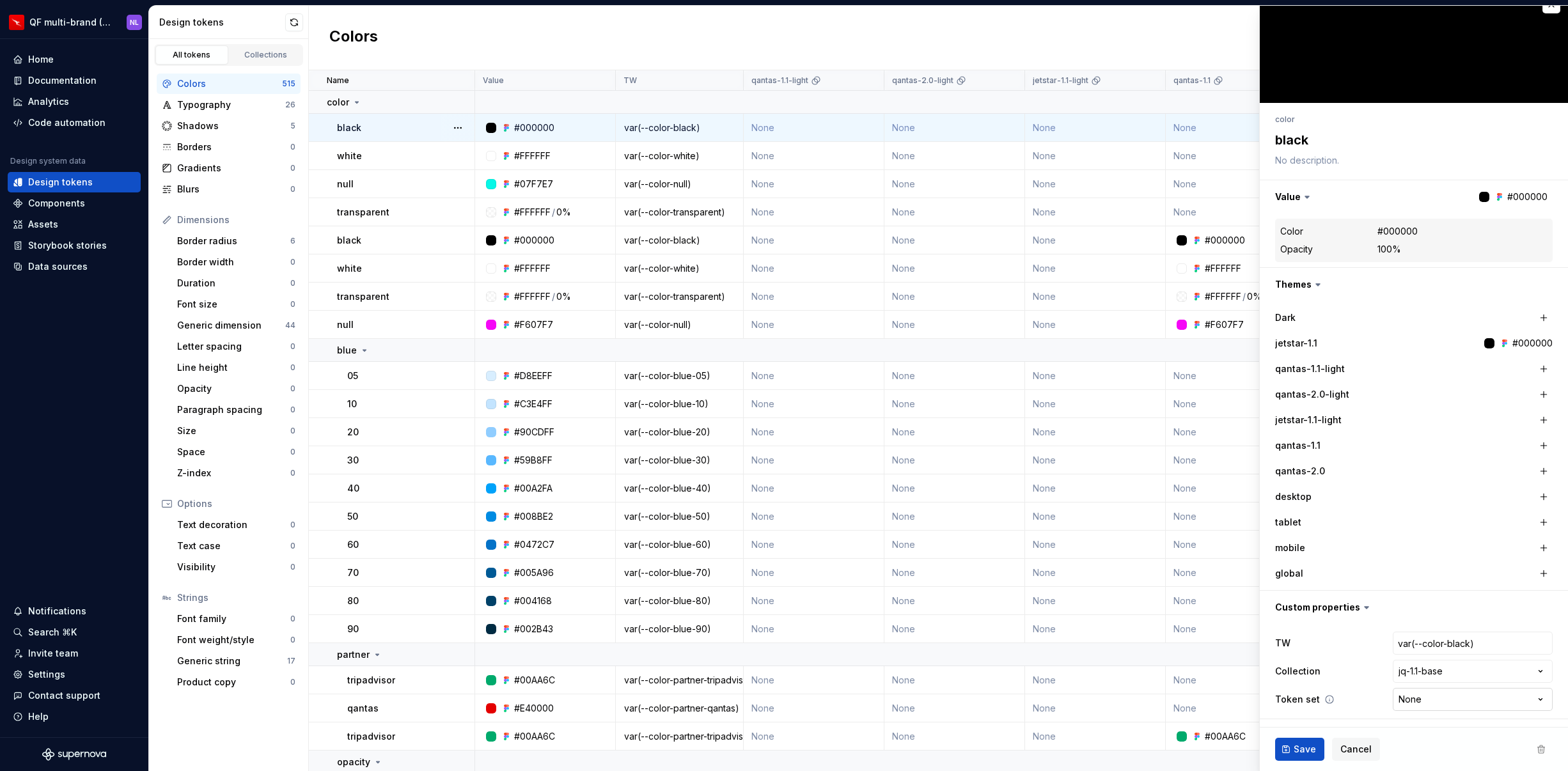
click at [1426, 703] on html "QF multi-brand (Test) NL Home Documentation Analytics Code automation Design sy…" at bounding box center [784, 385] width 1568 height 771
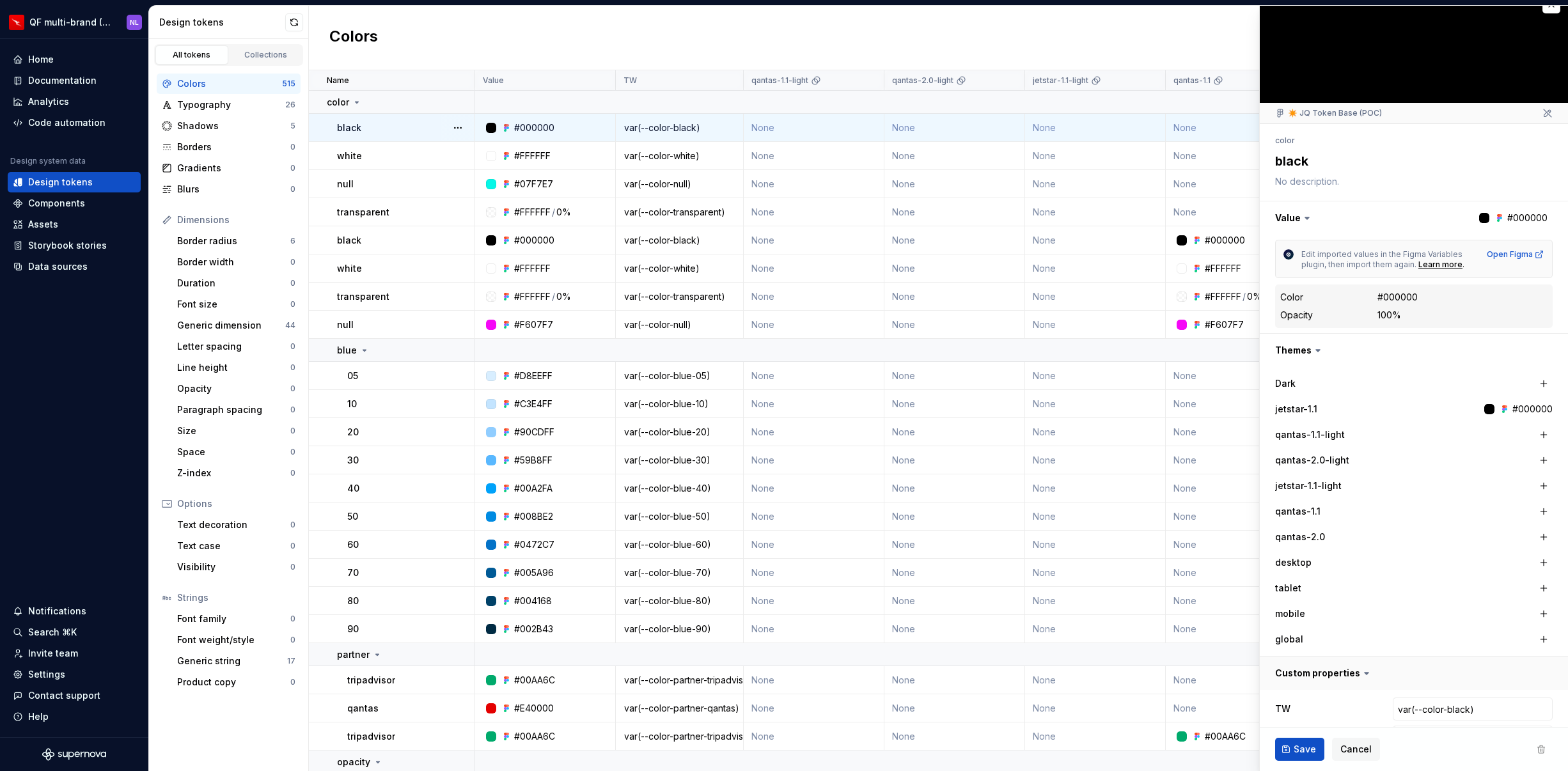
type textarea "*"
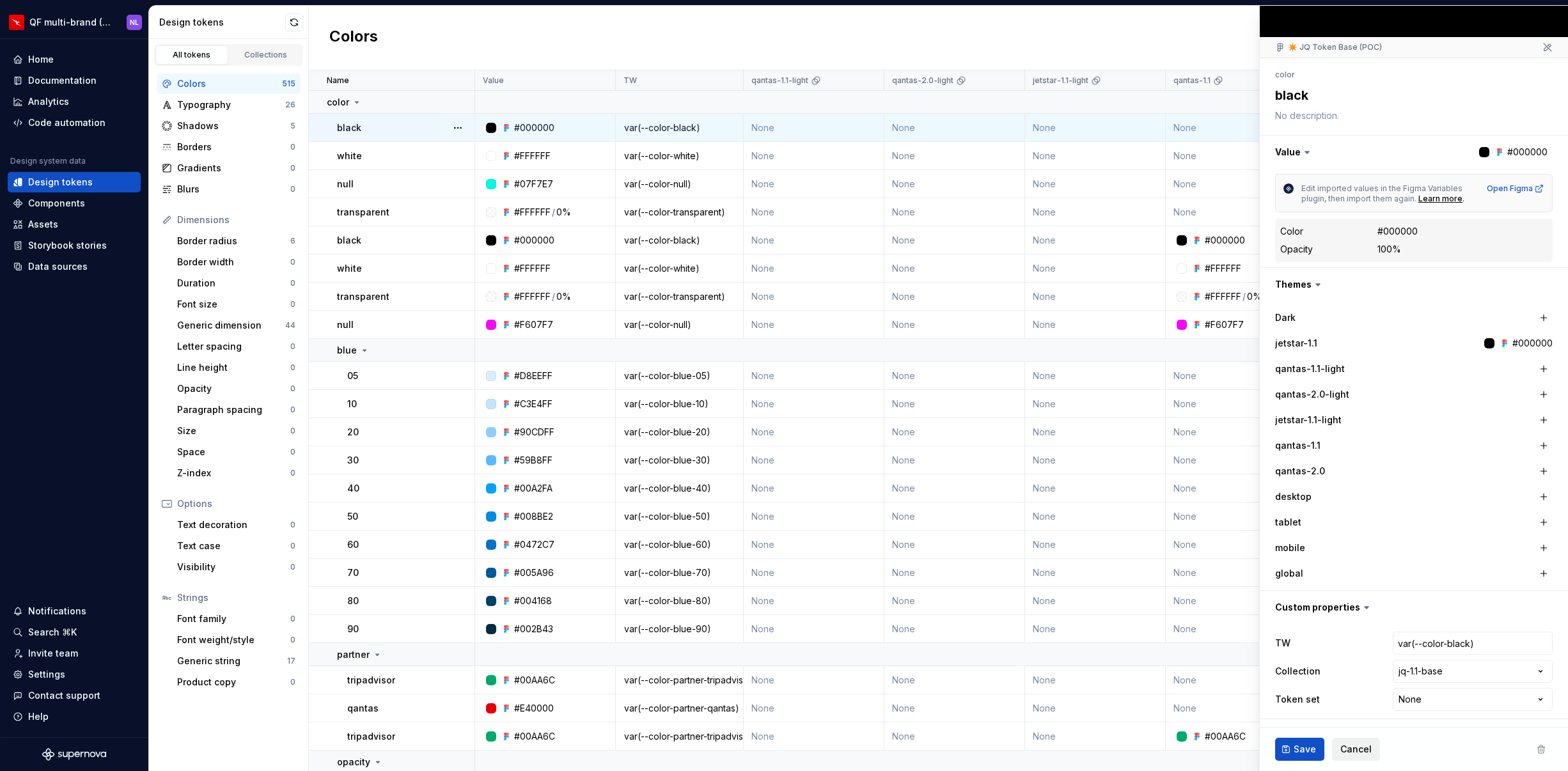
click at [1363, 745] on span "Cancel" at bounding box center [1356, 749] width 31 height 13
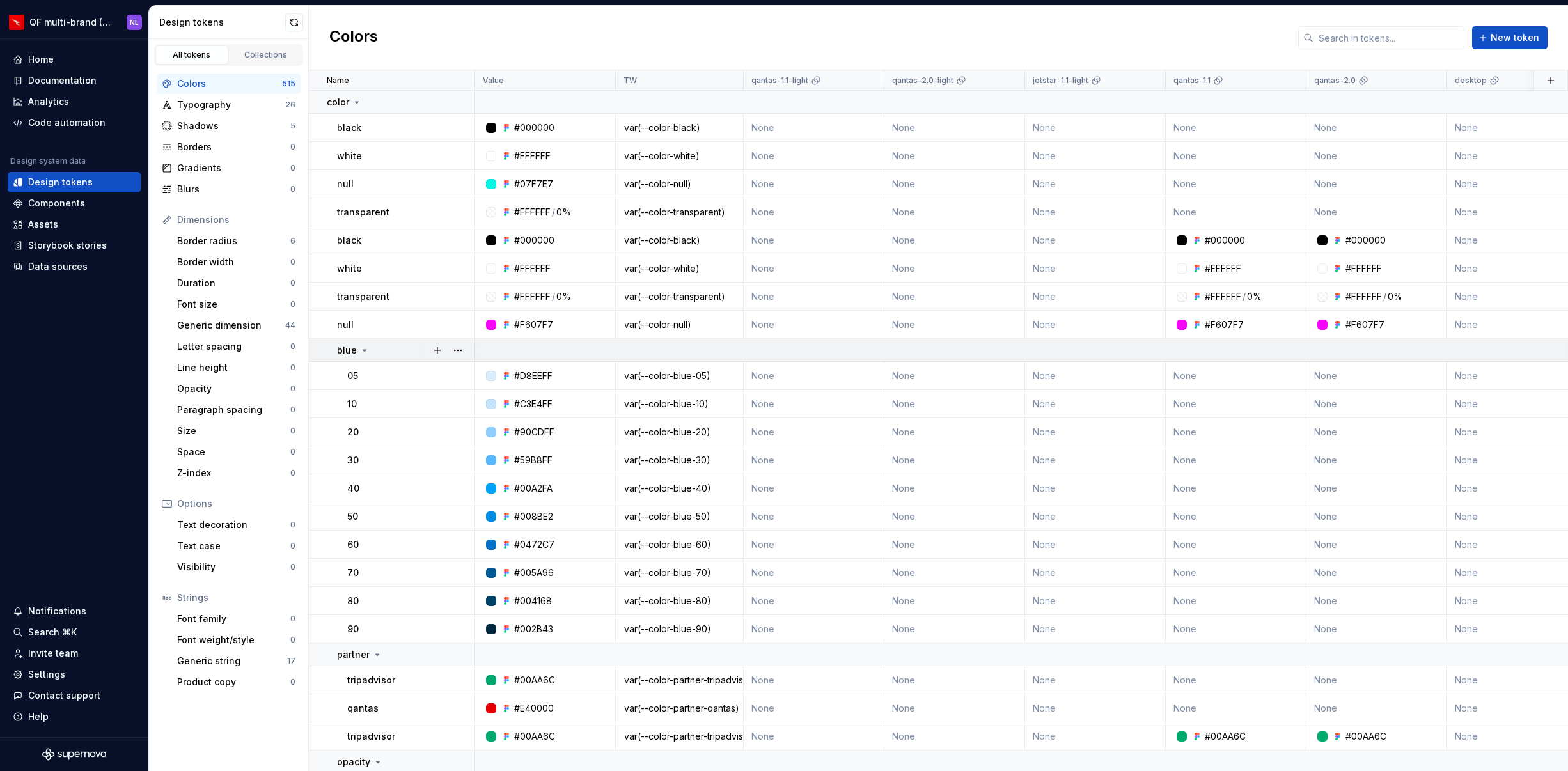
click at [362, 351] on icon at bounding box center [364, 349] width 10 height 10
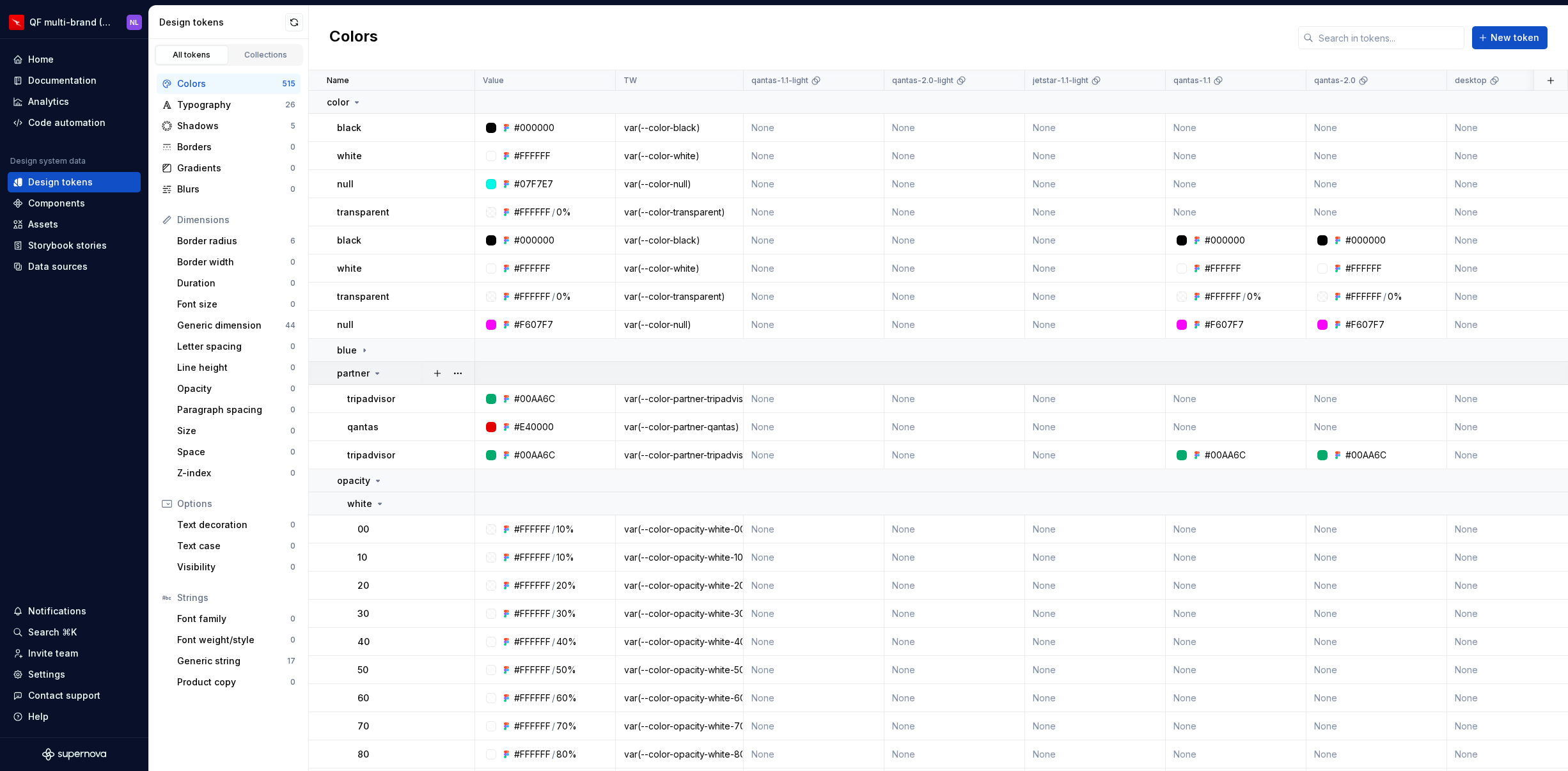
click at [373, 369] on icon at bounding box center [377, 373] width 10 height 10
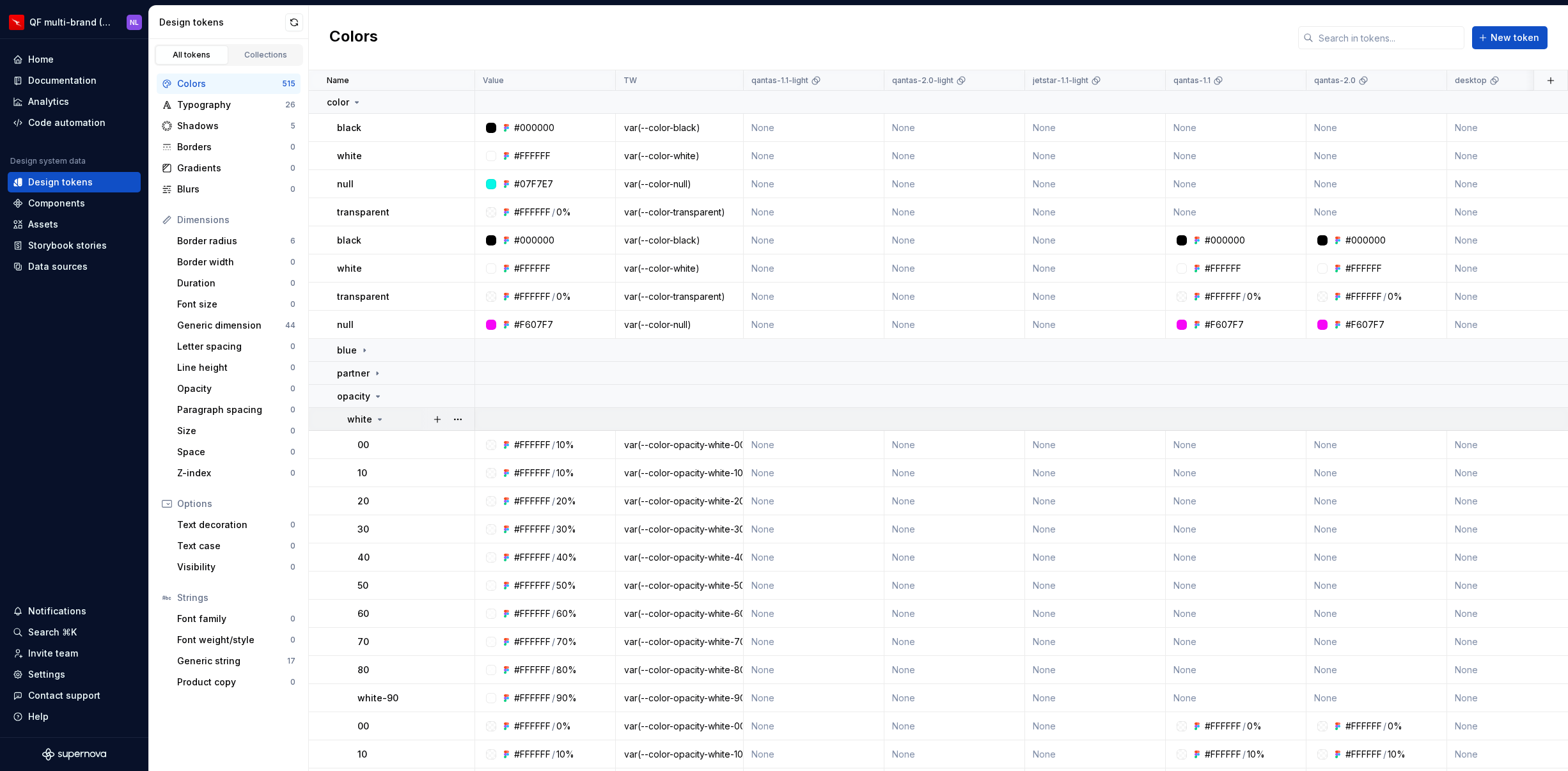
click at [377, 420] on icon at bounding box center [380, 419] width 10 height 10
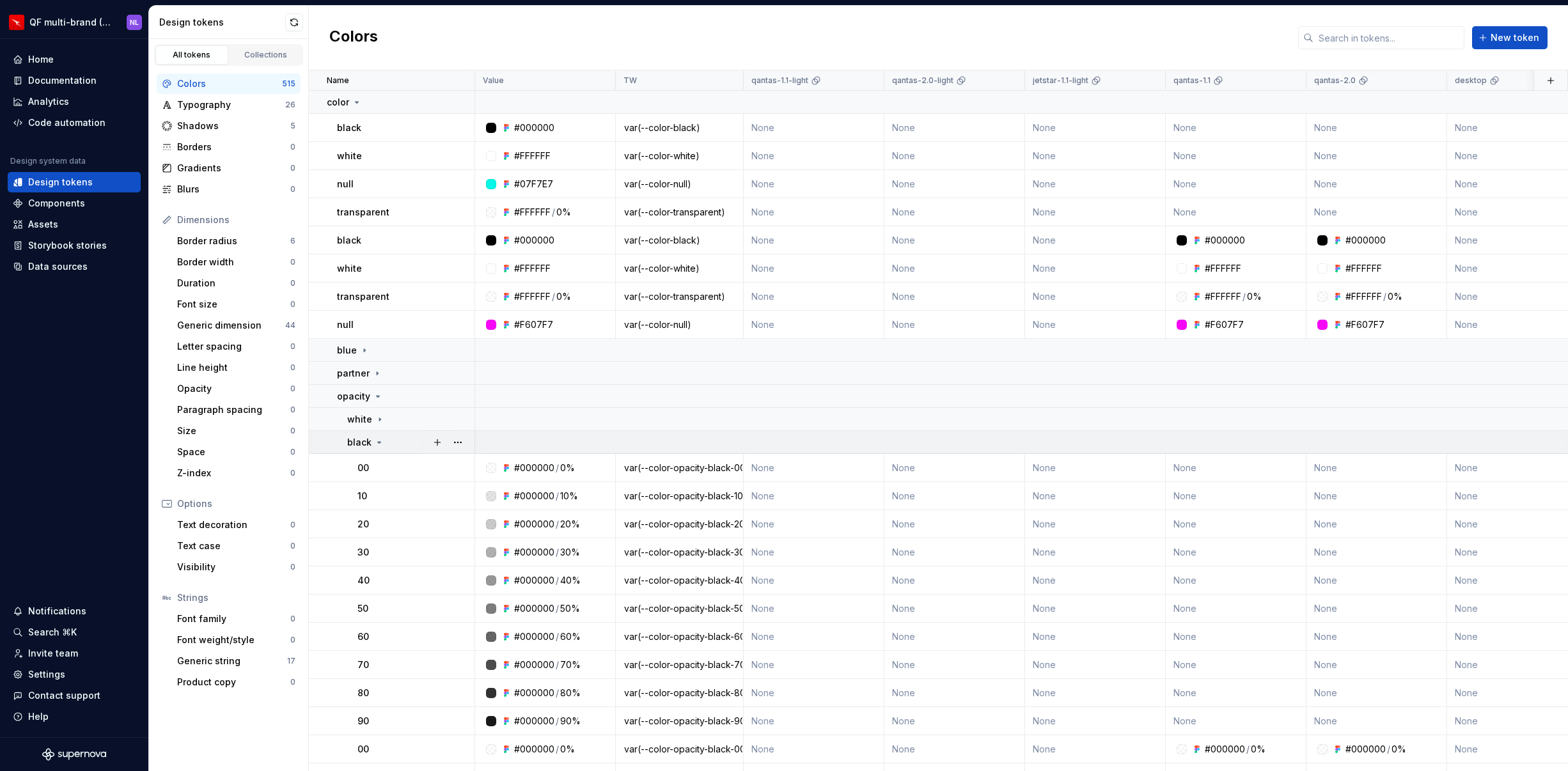
click at [376, 443] on icon at bounding box center [379, 442] width 10 height 10
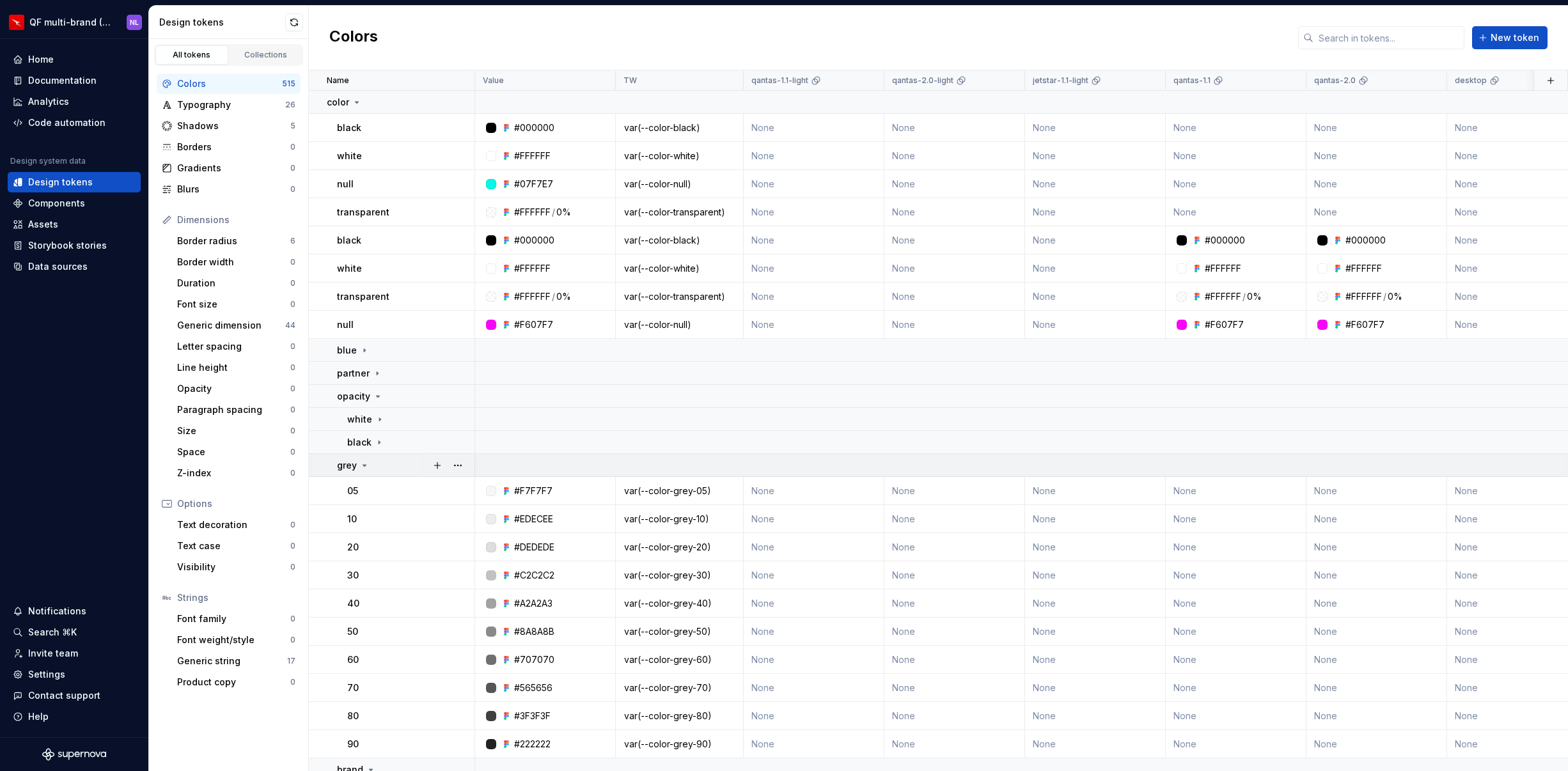
click at [362, 468] on icon at bounding box center [364, 465] width 10 height 10
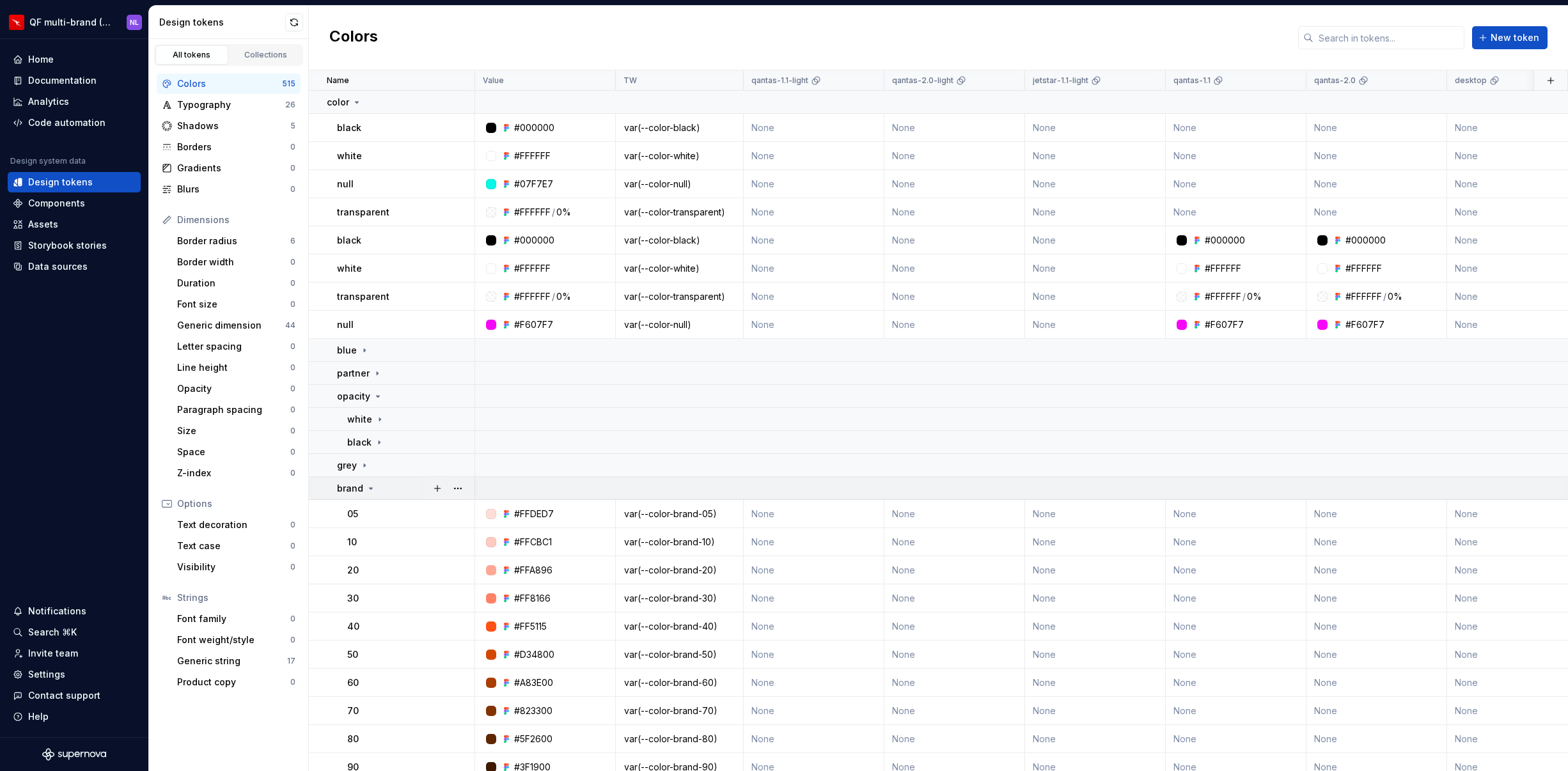
click at [369, 486] on icon at bounding box center [371, 487] width 10 height 10
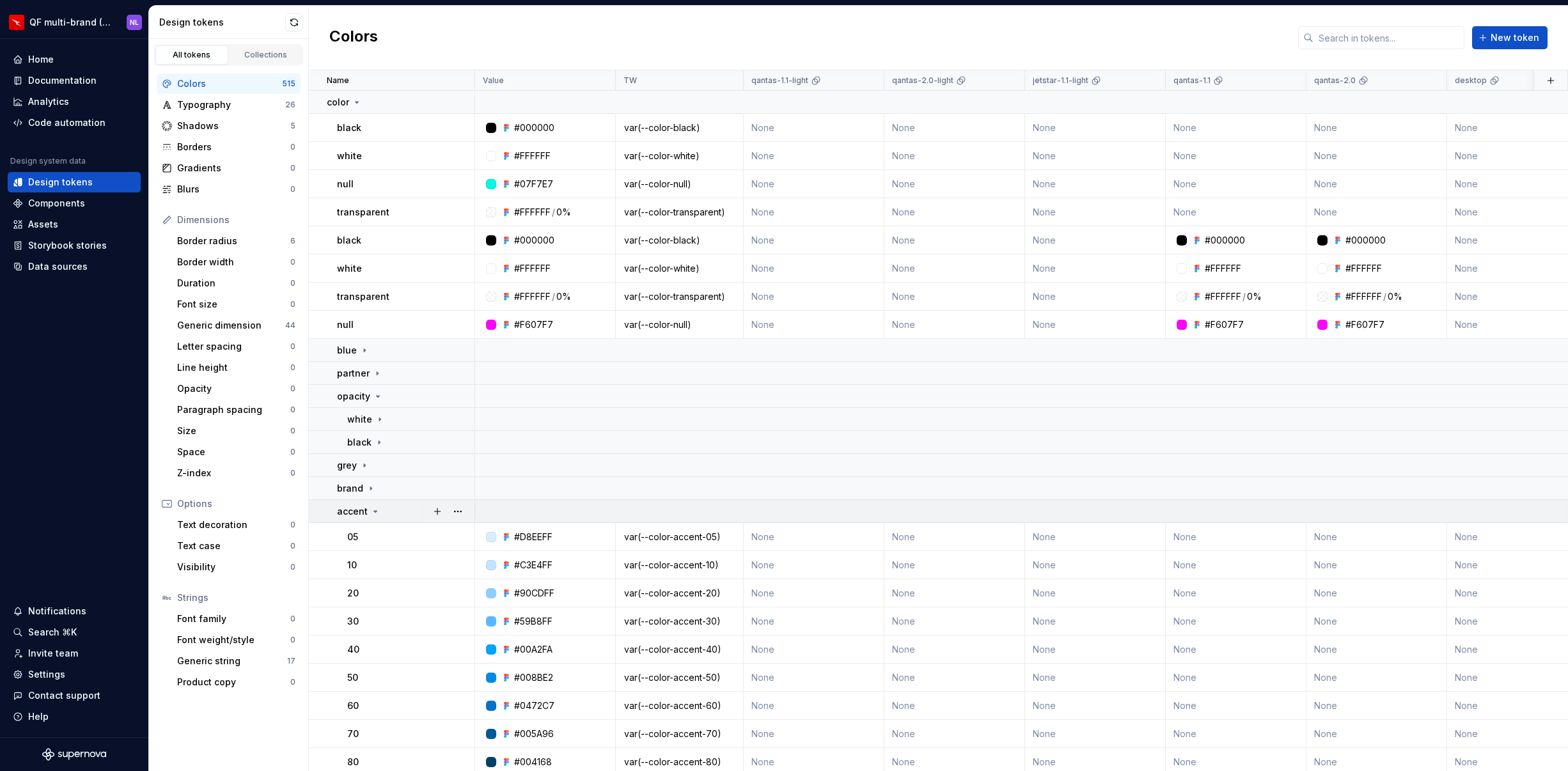
click at [371, 509] on icon at bounding box center [375, 511] width 10 height 10
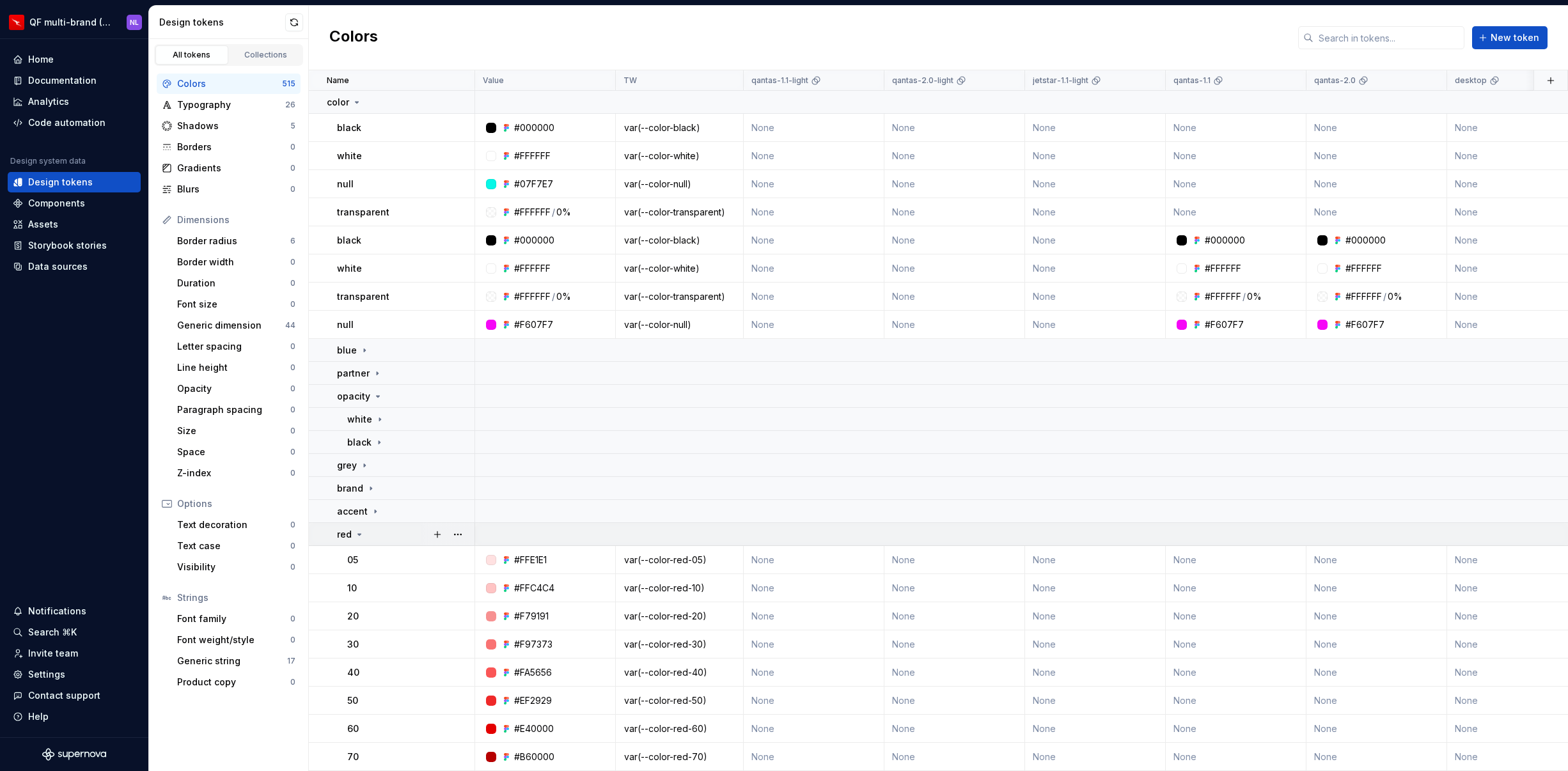
click at [360, 535] on icon at bounding box center [359, 534] width 10 height 10
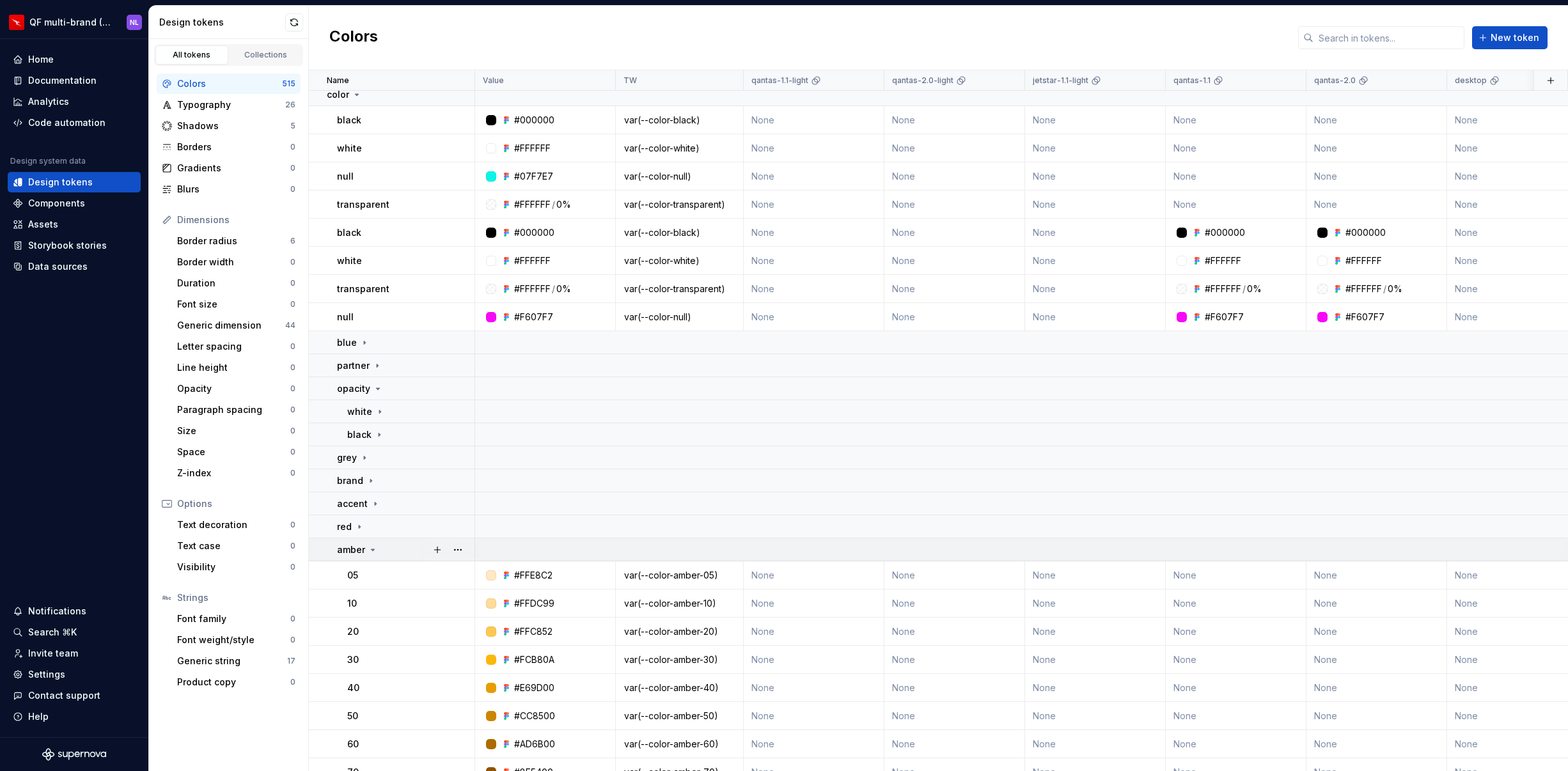
click at [370, 549] on icon at bounding box center [372, 550] width 10 height 10
click at [371, 574] on icon at bounding box center [371, 573] width 10 height 10
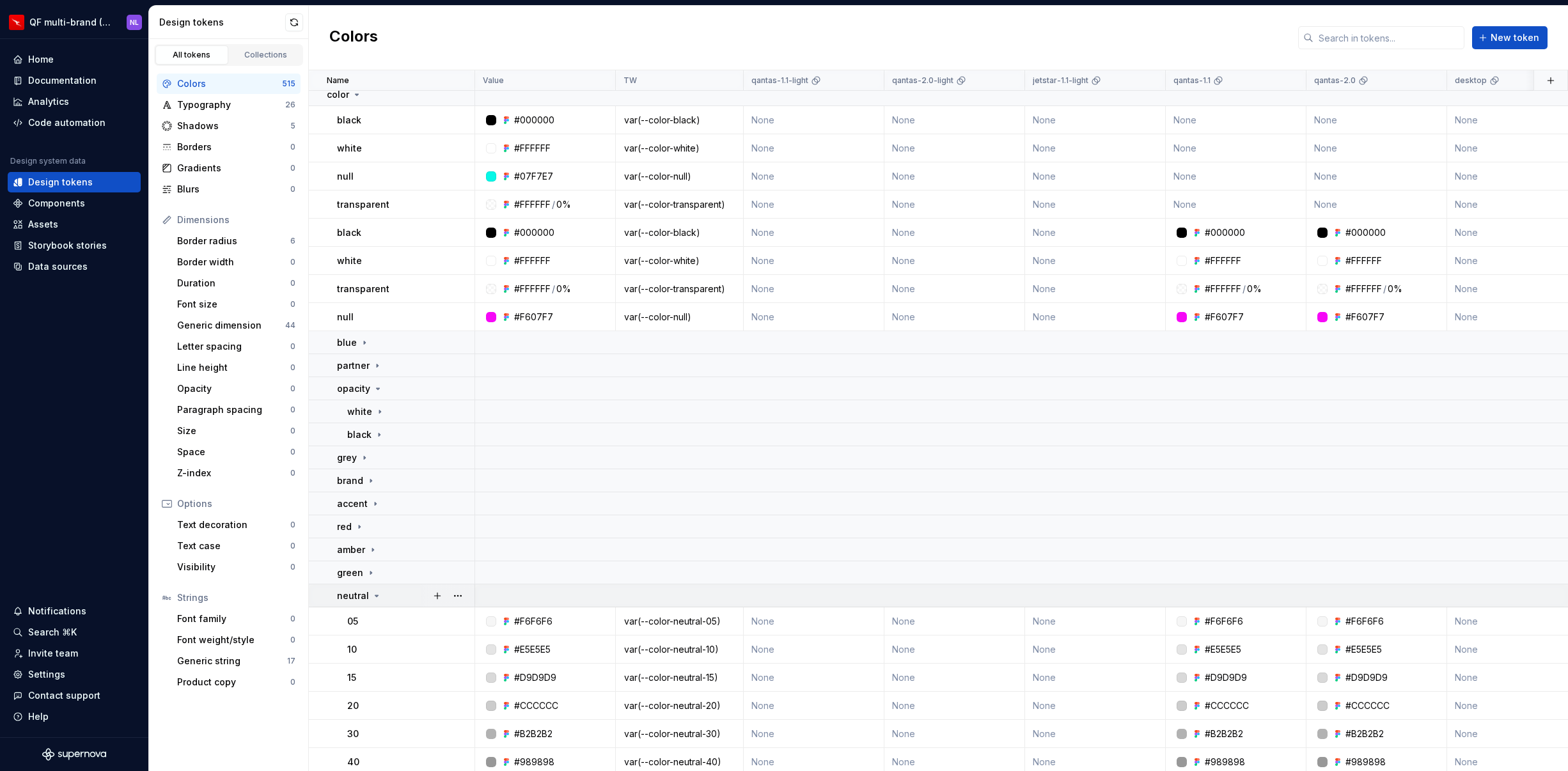
click at [376, 593] on icon at bounding box center [376, 595] width 10 height 10
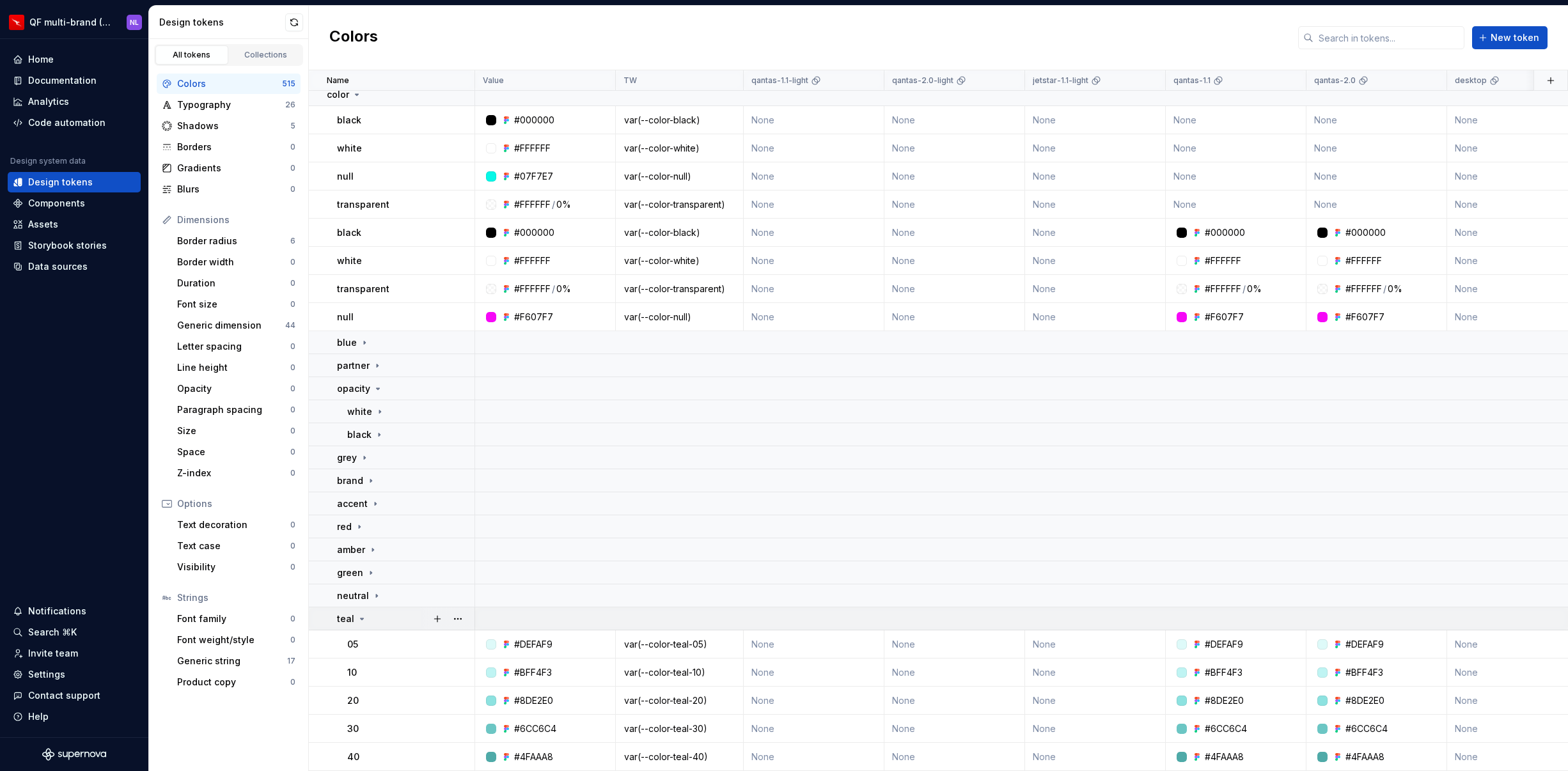
click at [363, 614] on icon at bounding box center [361, 618] width 10 height 10
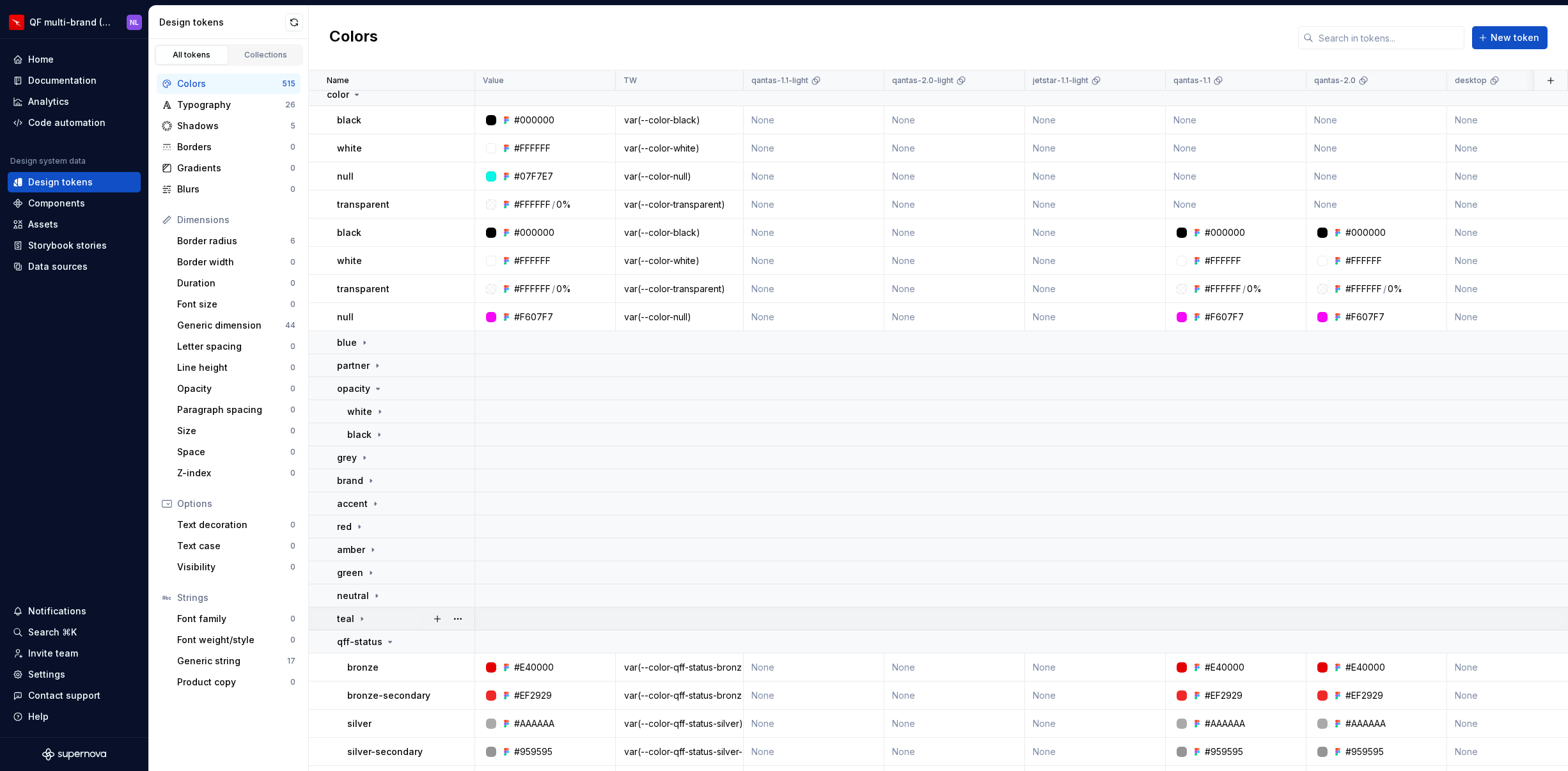
scroll to position [25, 0]
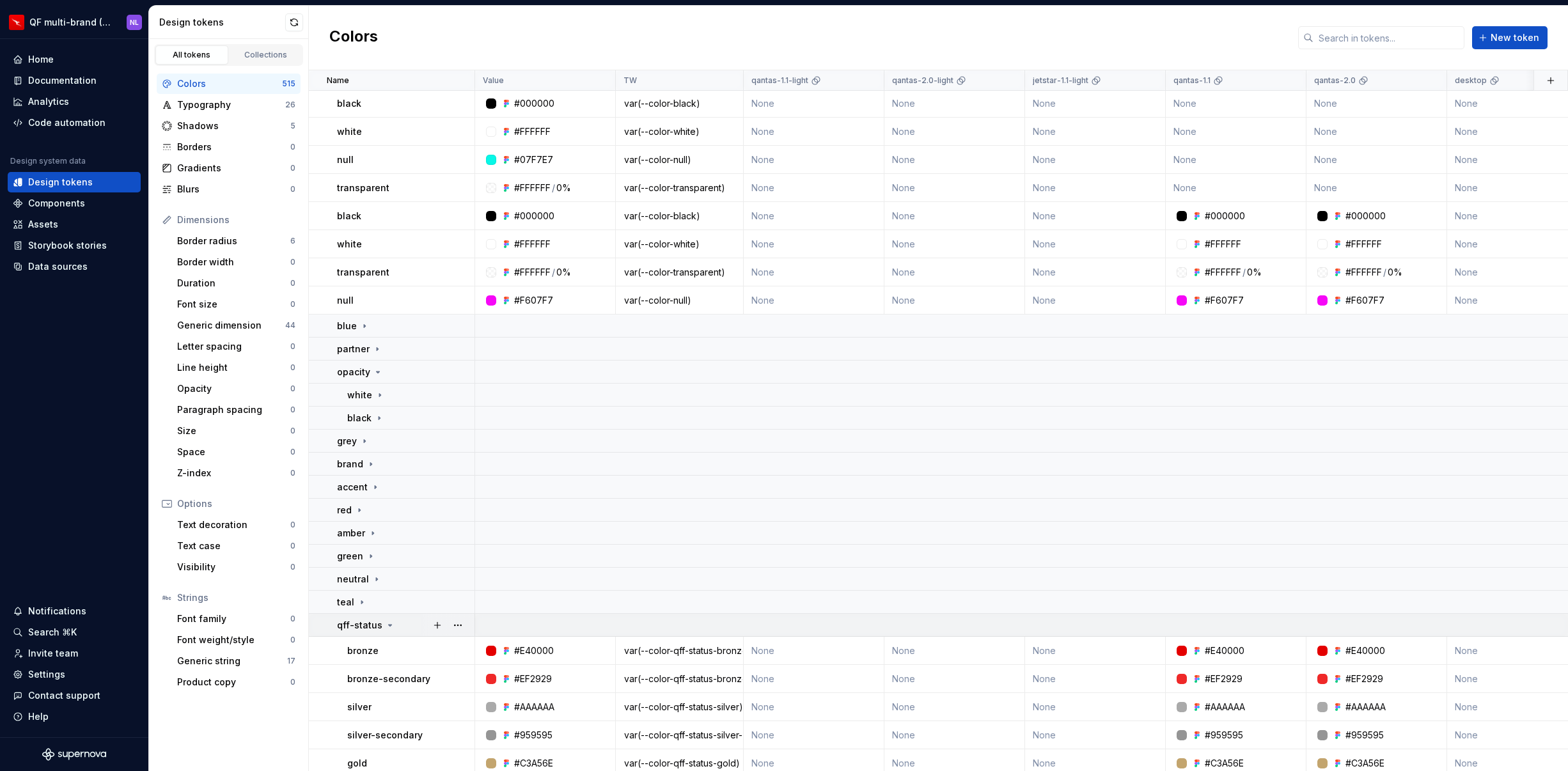
click at [388, 627] on icon at bounding box center [390, 625] width 10 height 10
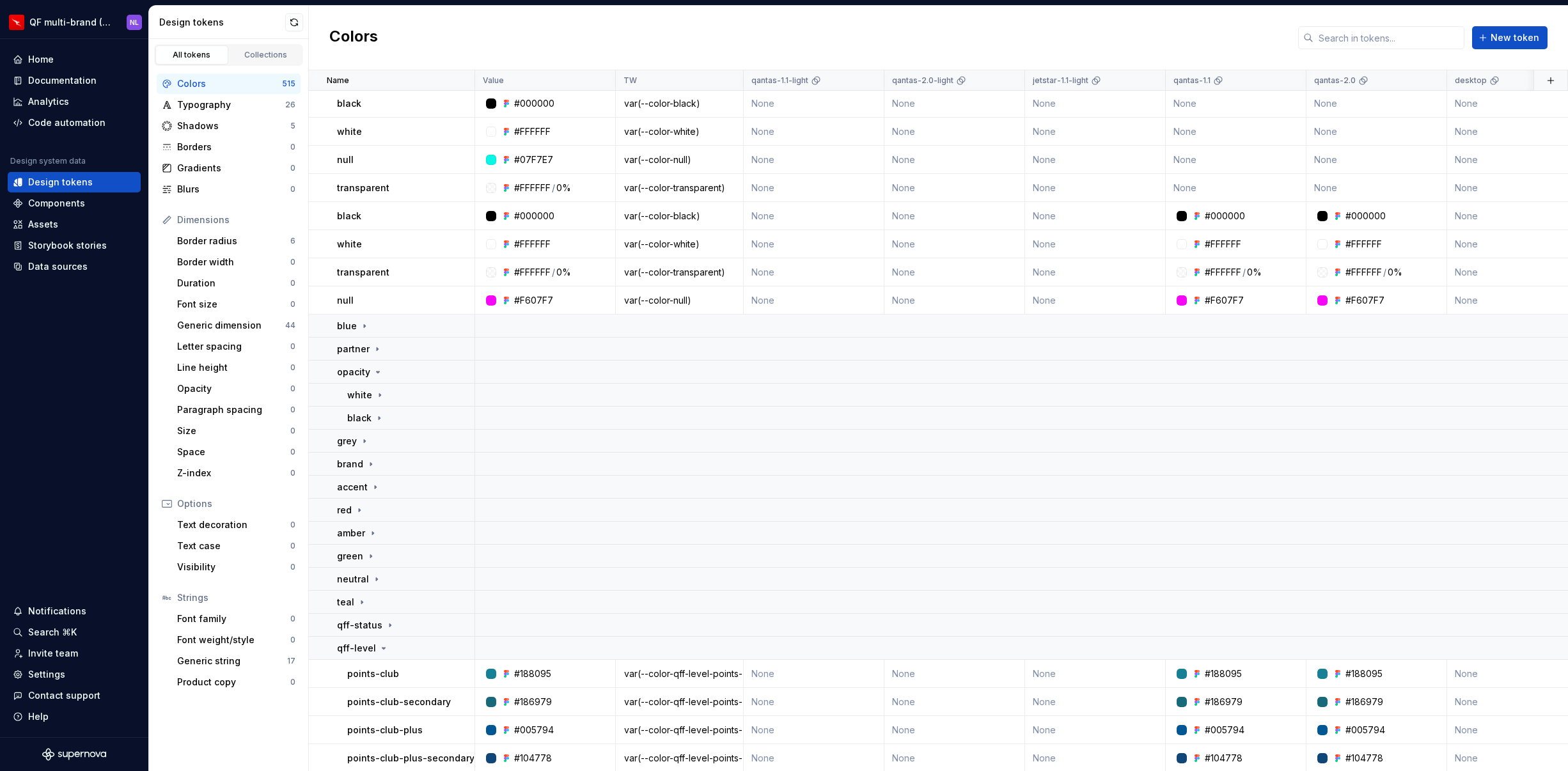
scroll to position [284, 0]
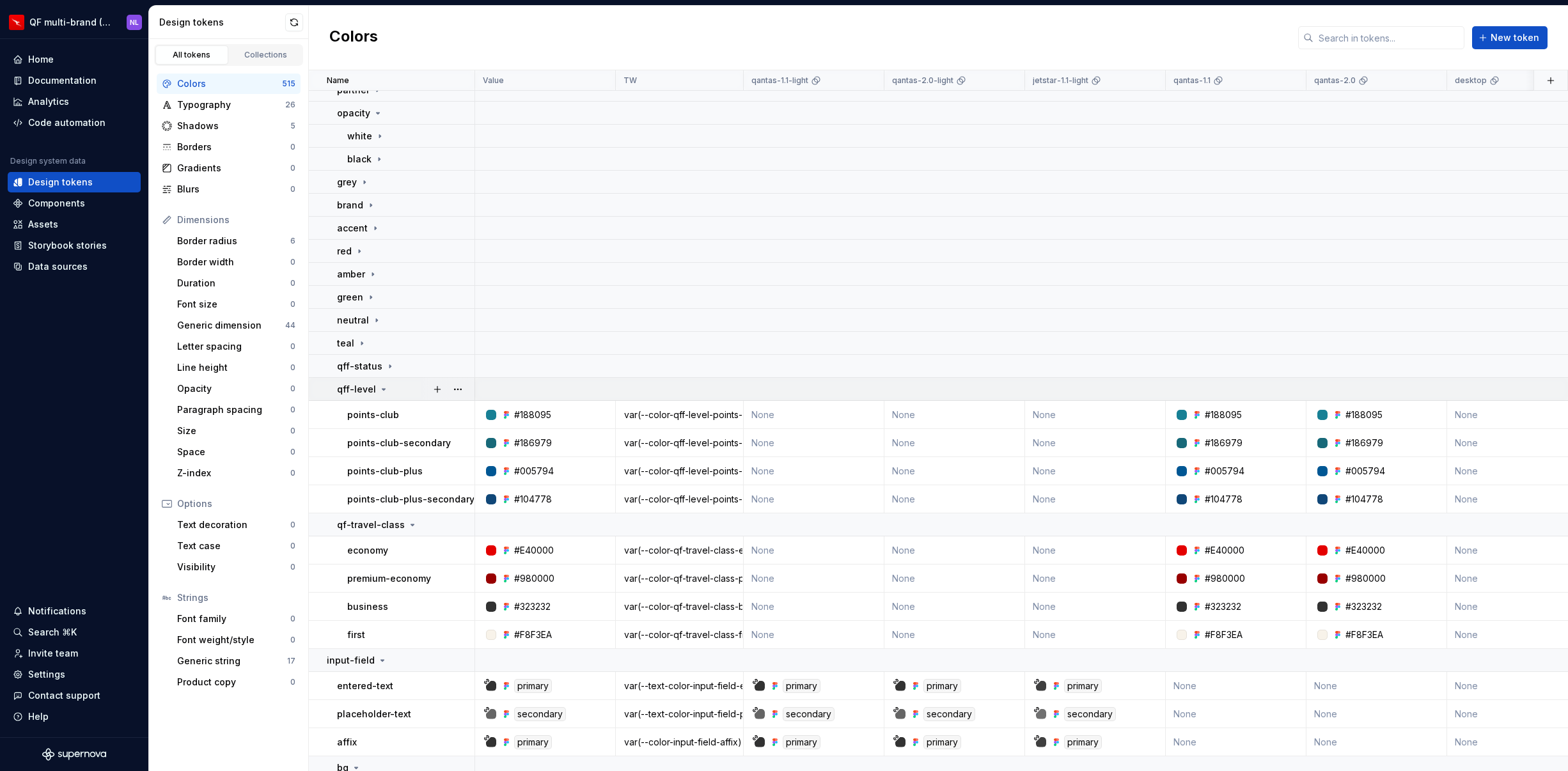
click at [379, 391] on icon at bounding box center [383, 389] width 10 height 10
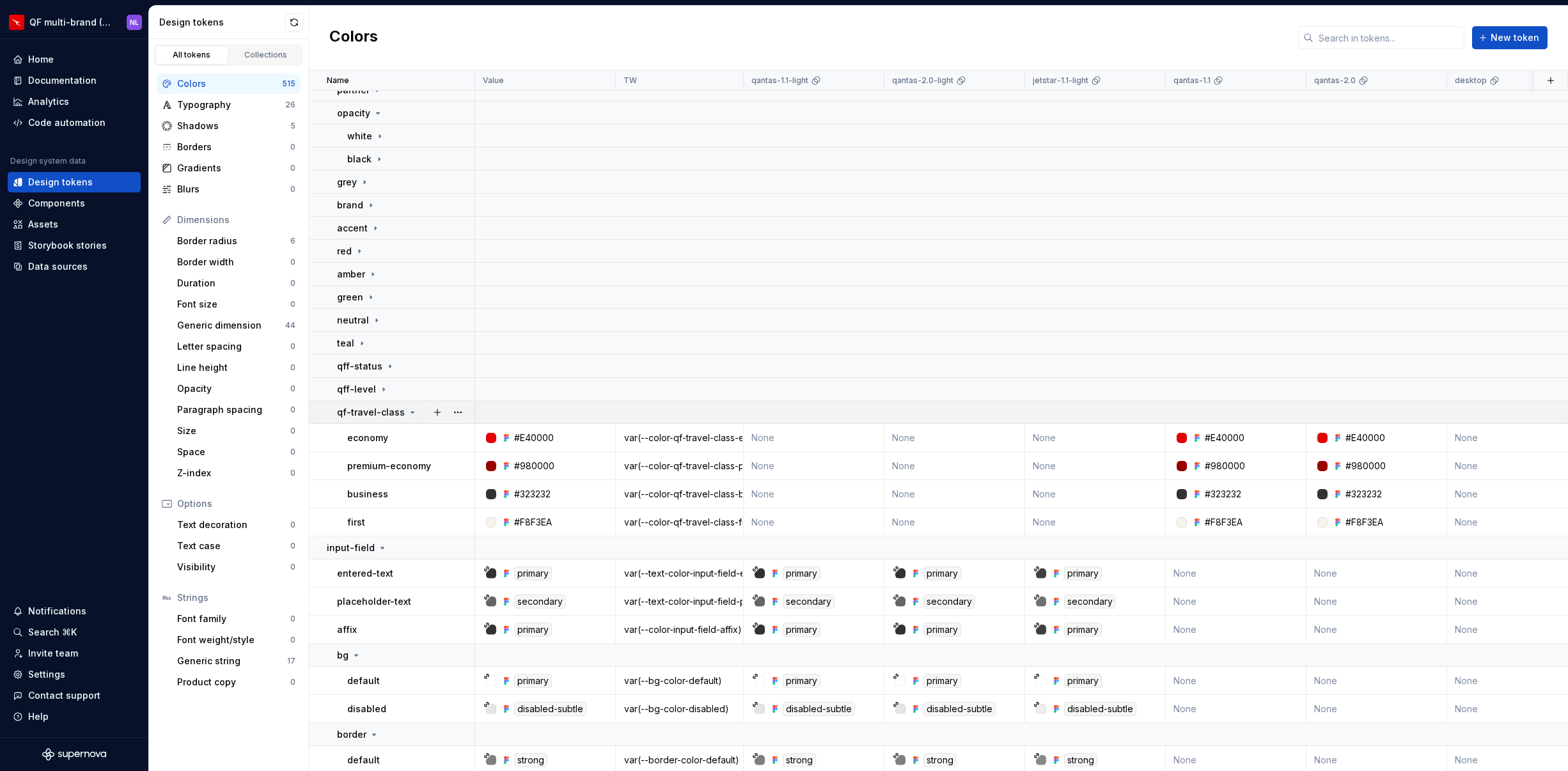
click at [407, 413] on icon at bounding box center [412, 412] width 10 height 10
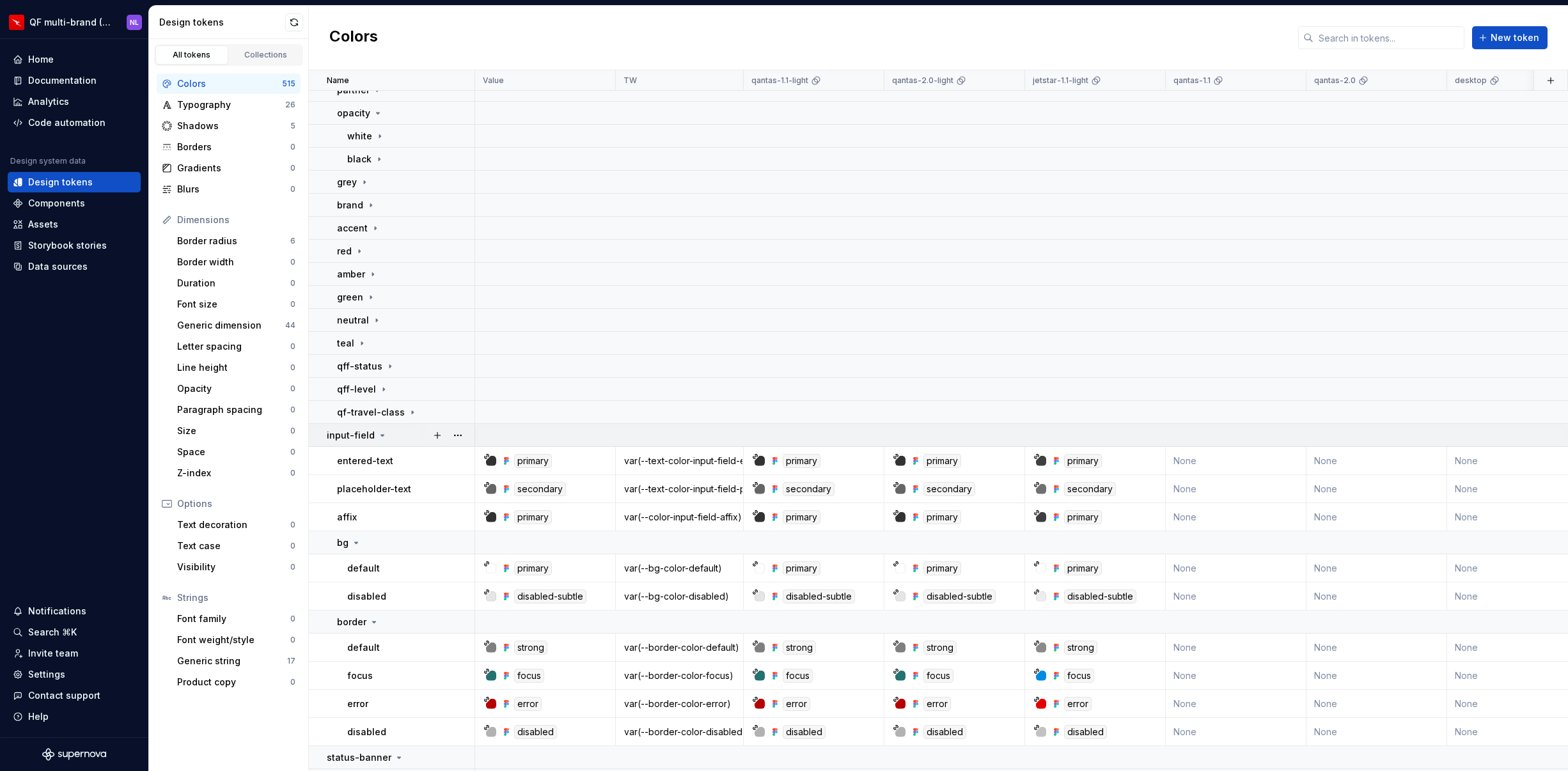
click at [377, 439] on icon at bounding box center [381, 434] width 10 height 10
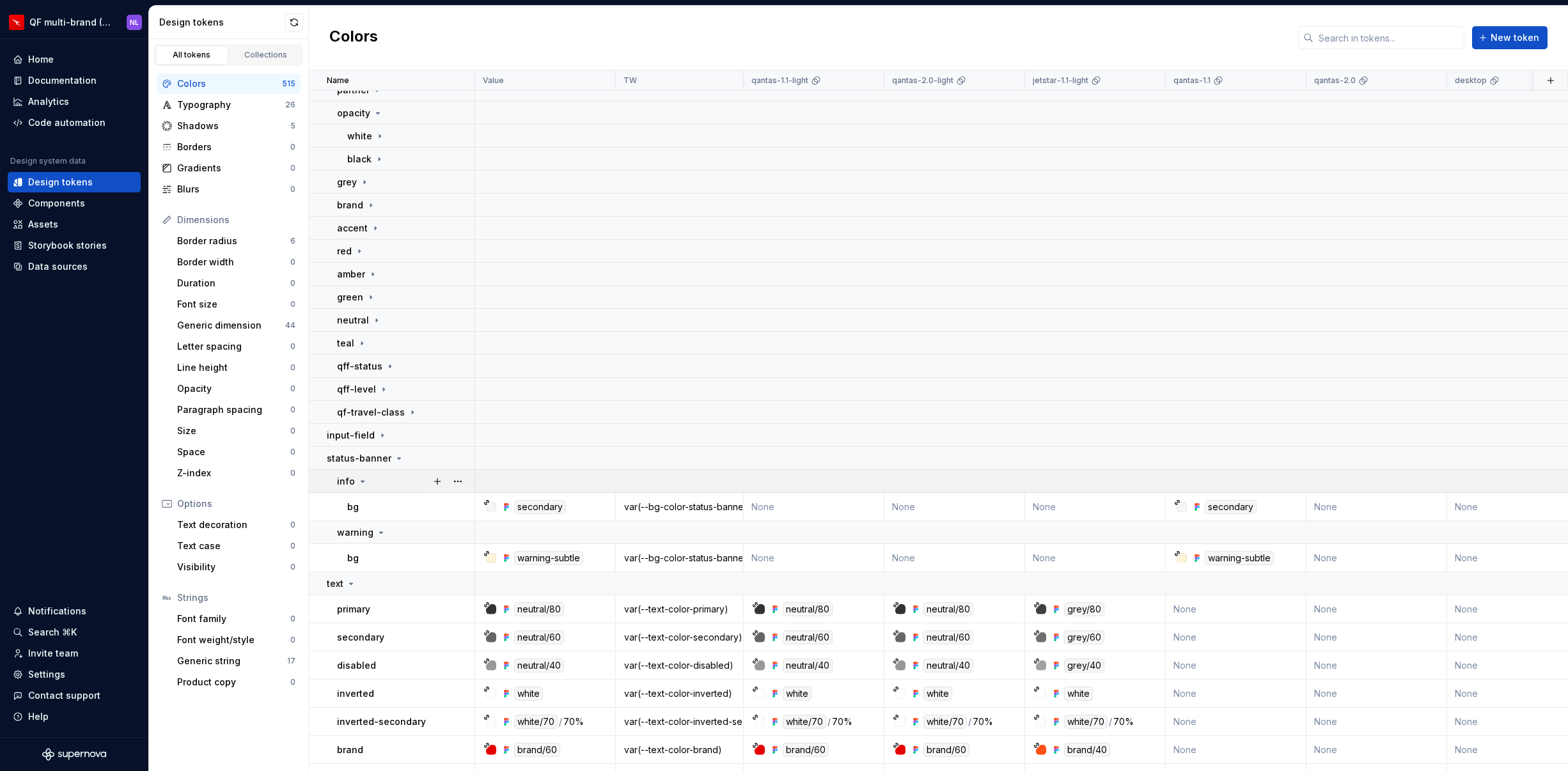
click at [370, 487] on div "info" at bounding box center [405, 481] width 137 height 13
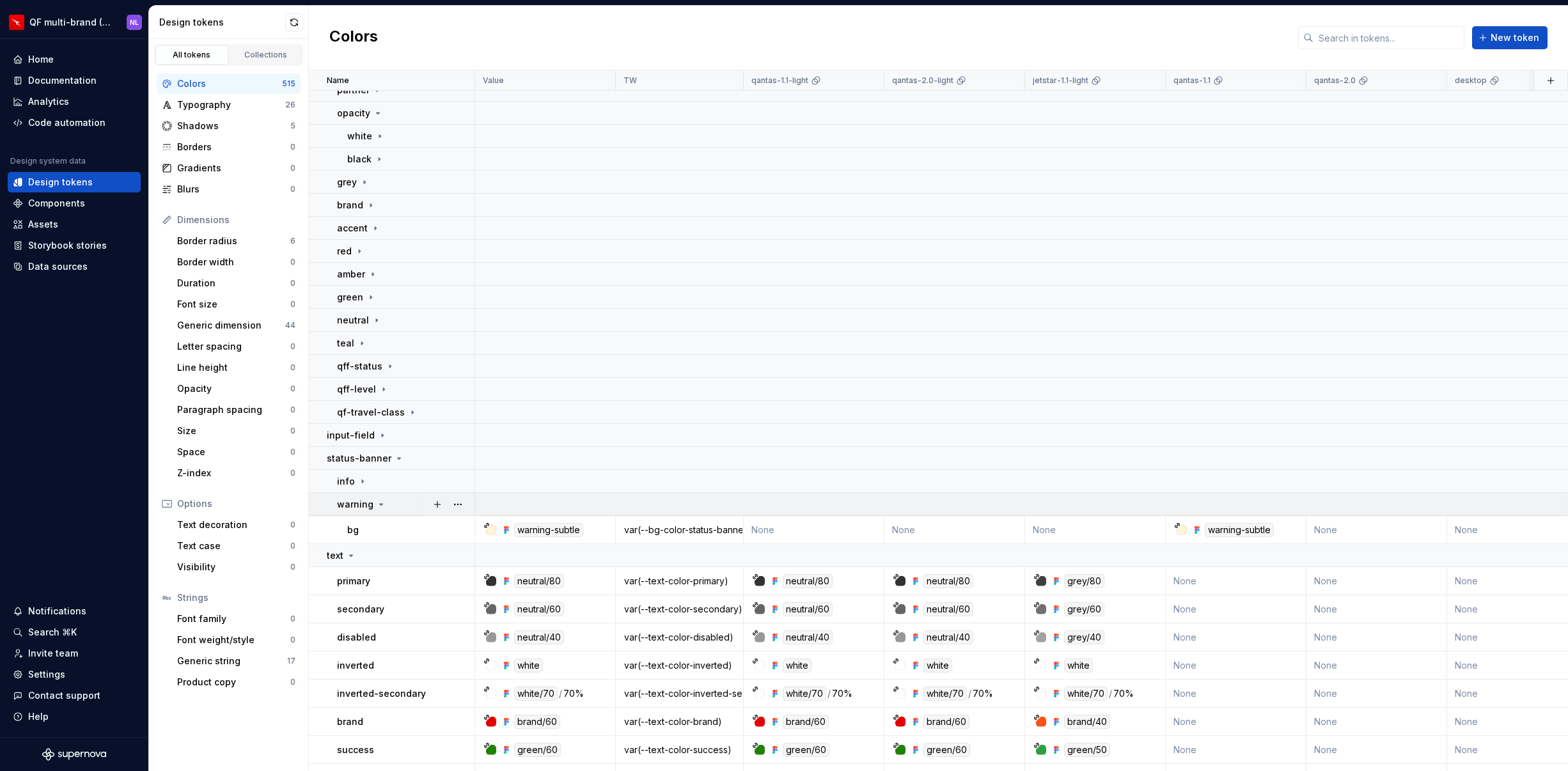
click at [373, 503] on div "warning" at bounding box center [361, 505] width 49 height 13
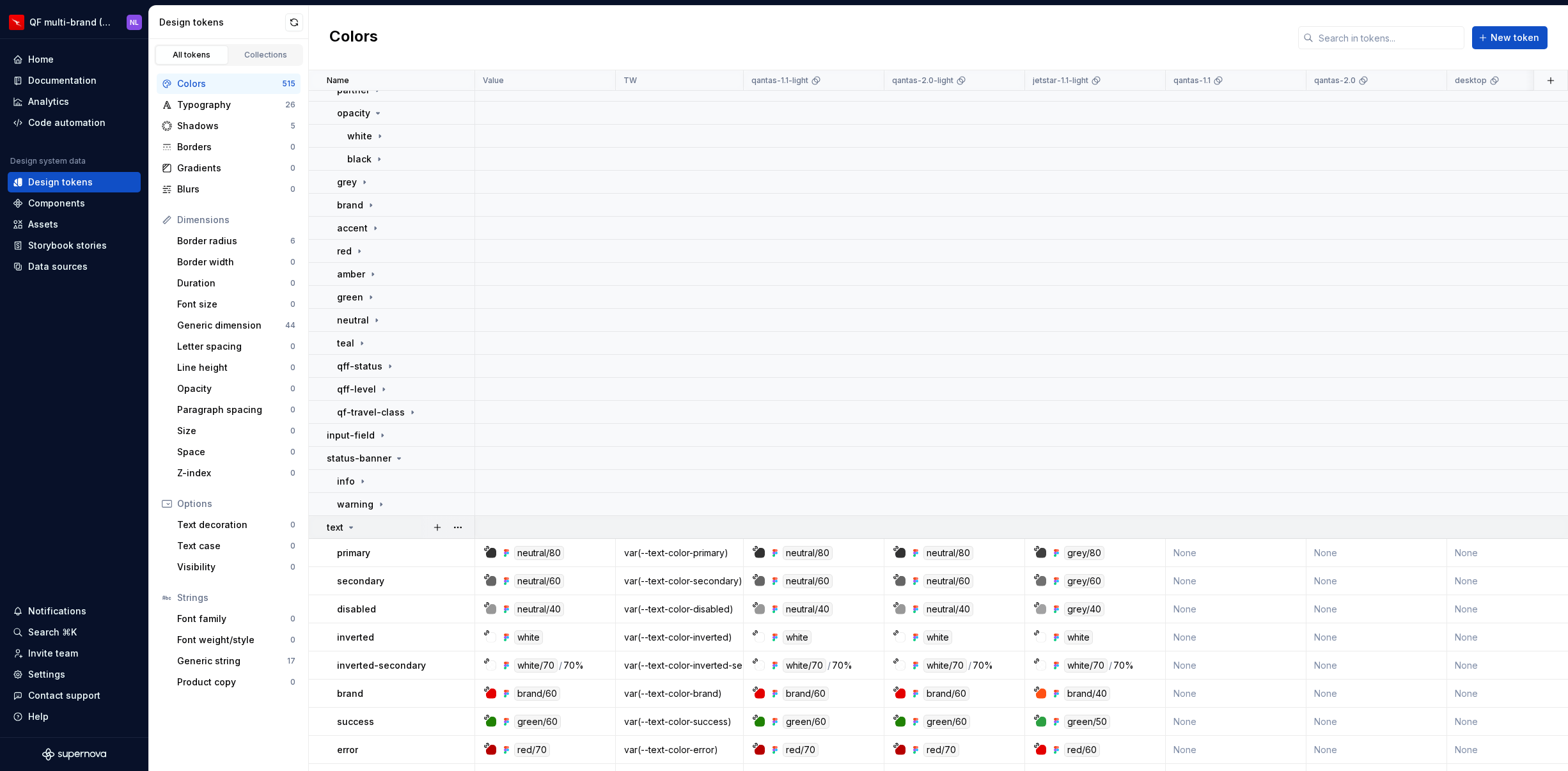
click at [358, 526] on div "text" at bounding box center [400, 528] width 147 height 13
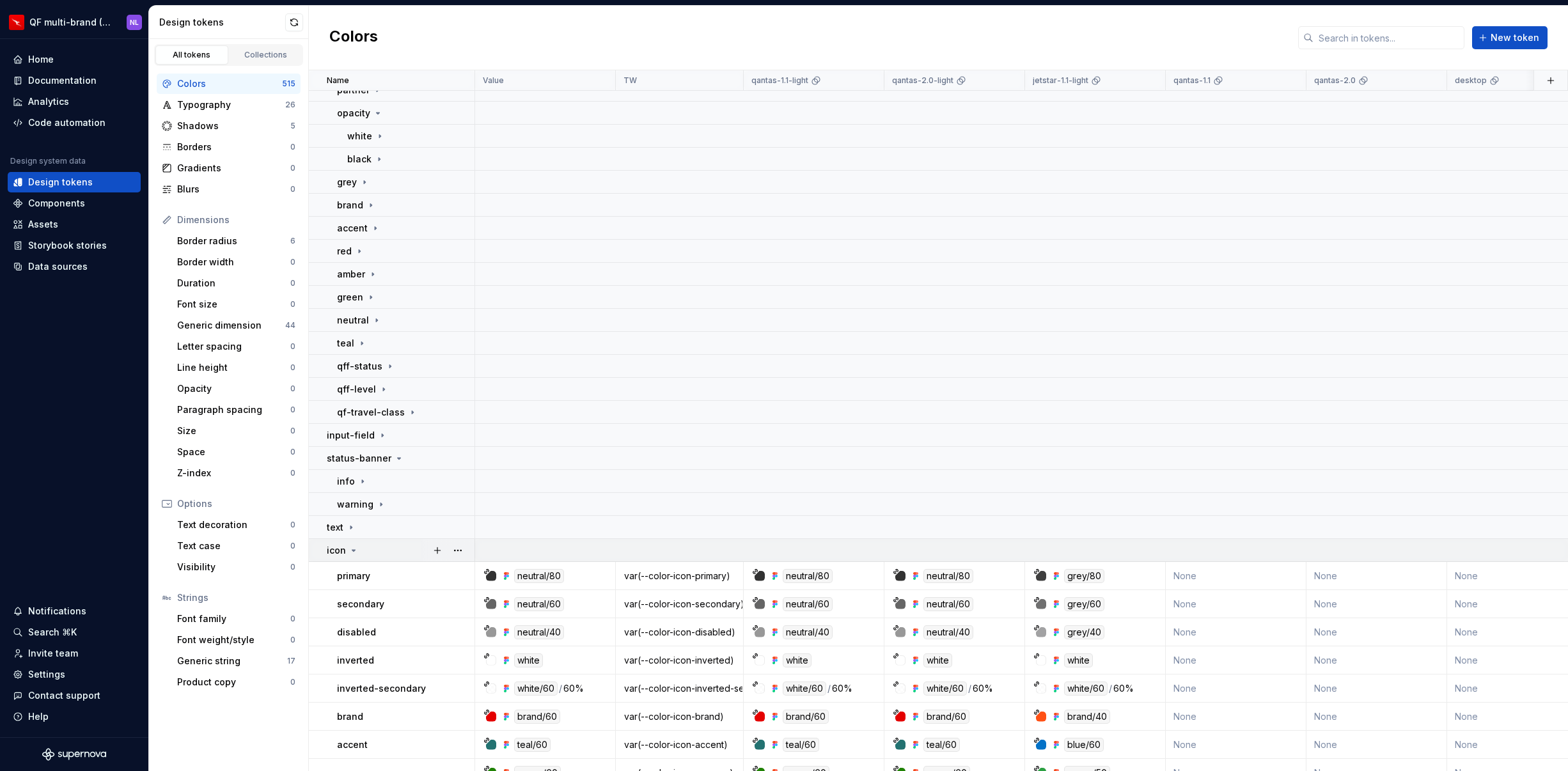
click at [356, 550] on icon at bounding box center [353, 550] width 10 height 10
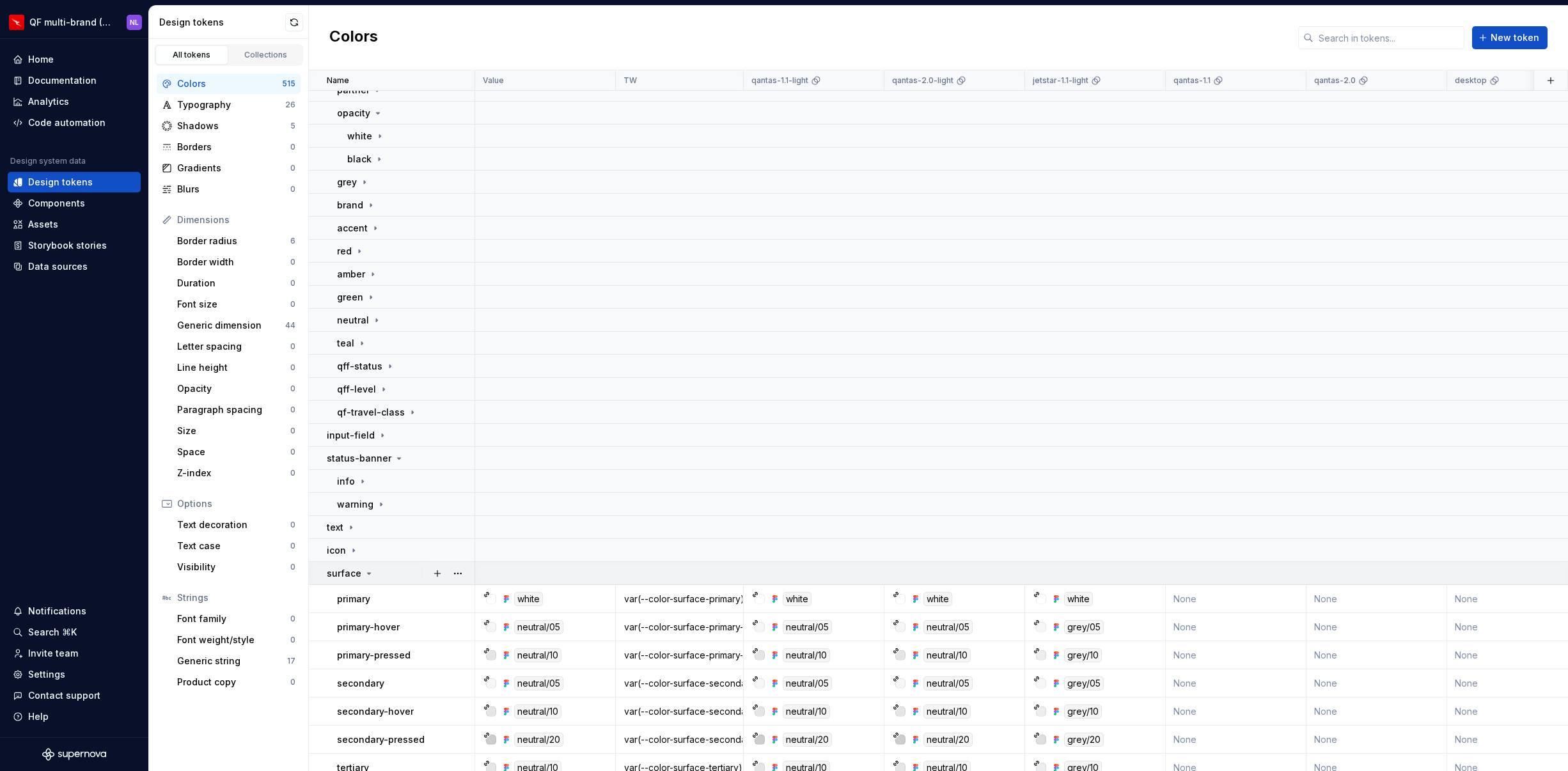
click at [357, 577] on p "surface" at bounding box center [344, 573] width 35 height 13
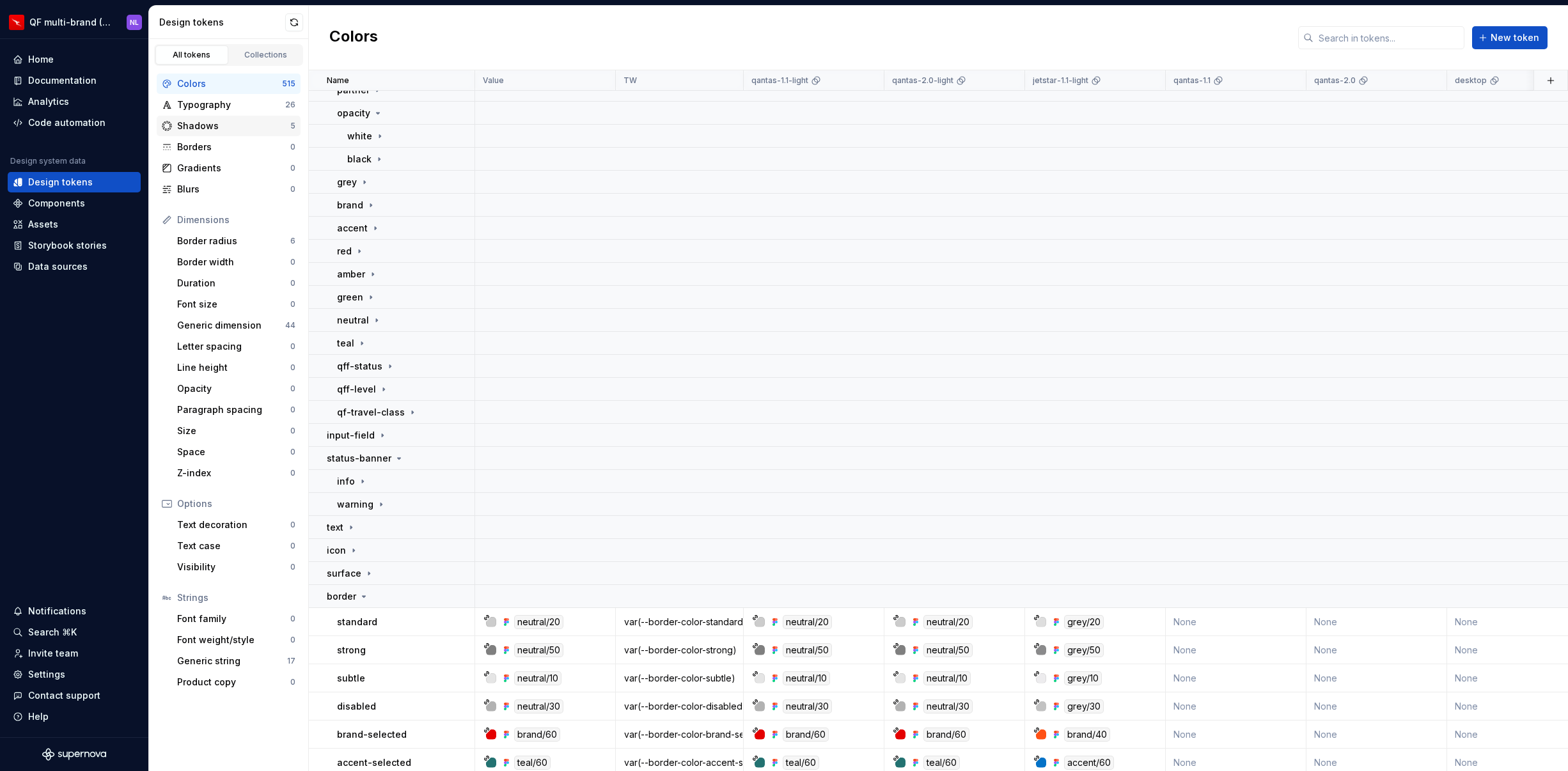
click at [209, 120] on div "Shadows" at bounding box center [234, 126] width 113 height 13
